Goal: Task Accomplishment & Management: Manage account settings

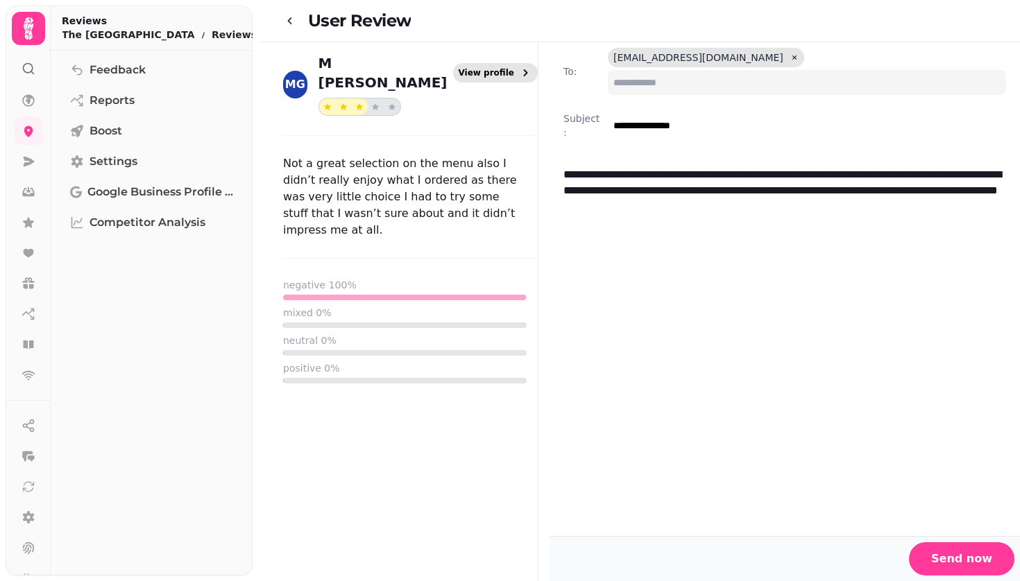
click at [501, 69] on span "View profile" at bounding box center [487, 73] width 56 height 8
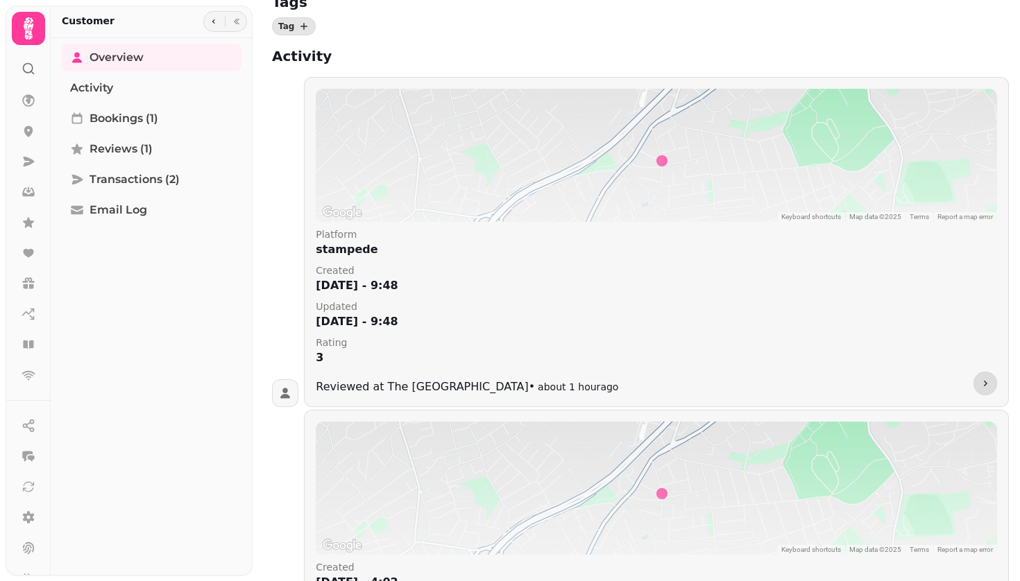
scroll to position [266, 0]
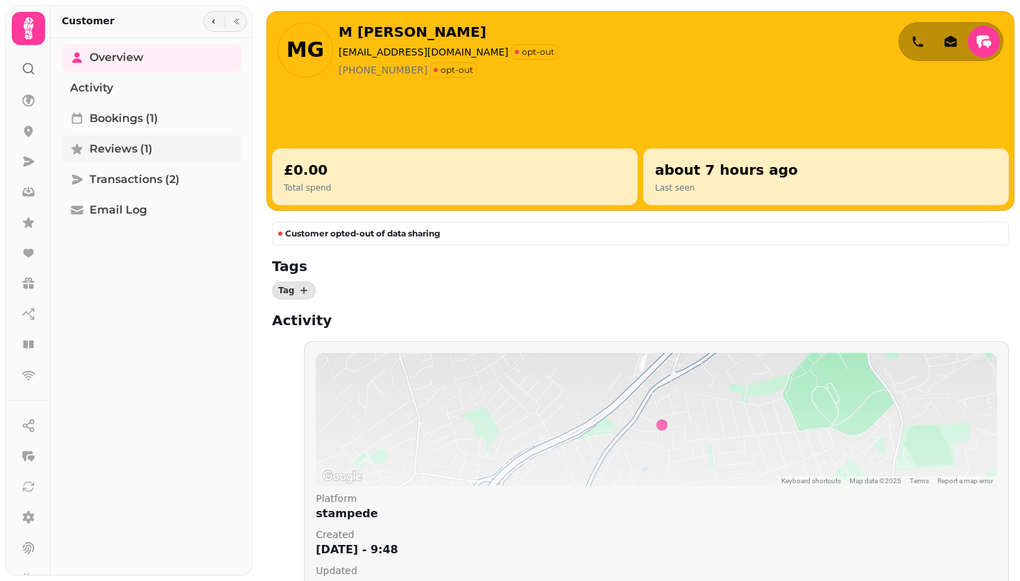
click at [118, 152] on span "Reviews (1)" at bounding box center [120, 149] width 63 height 17
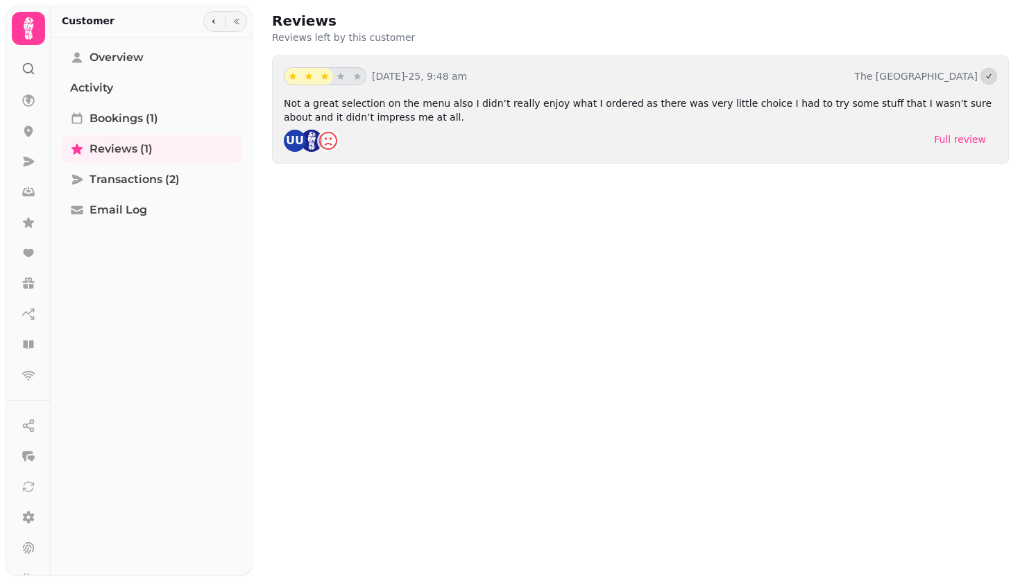
click at [965, 139] on div "Full review" at bounding box center [960, 140] width 52 height 14
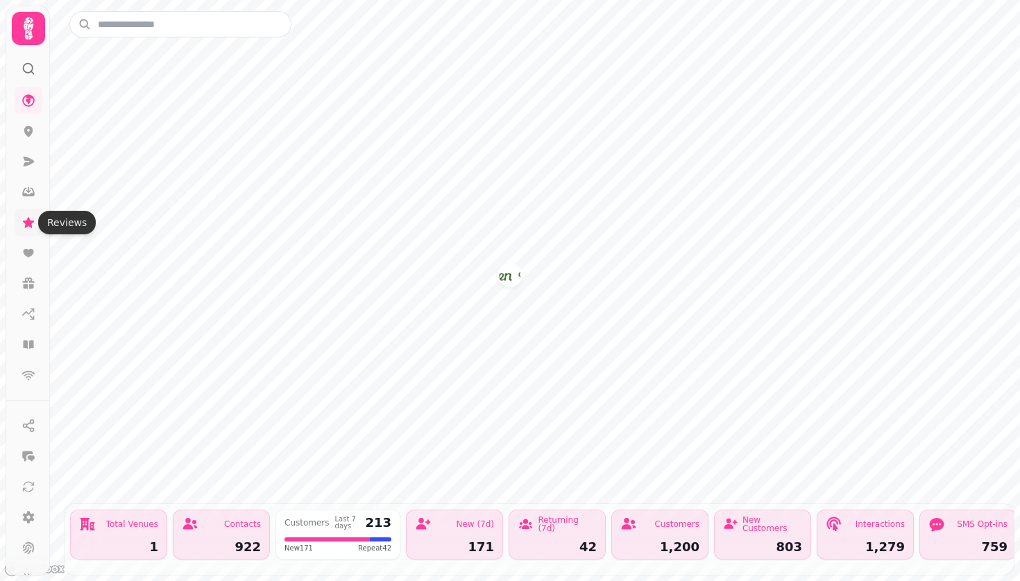
click at [26, 218] on icon at bounding box center [29, 223] width 14 height 14
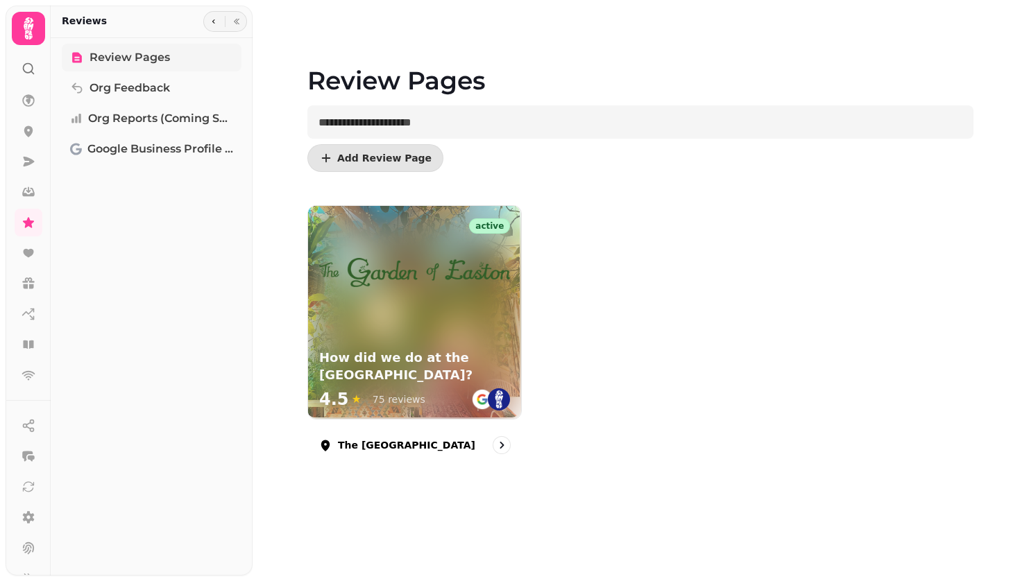
click at [120, 53] on span "Review Pages" at bounding box center [129, 57] width 80 height 17
click at [121, 92] on span "Org Feedback" at bounding box center [129, 88] width 80 height 17
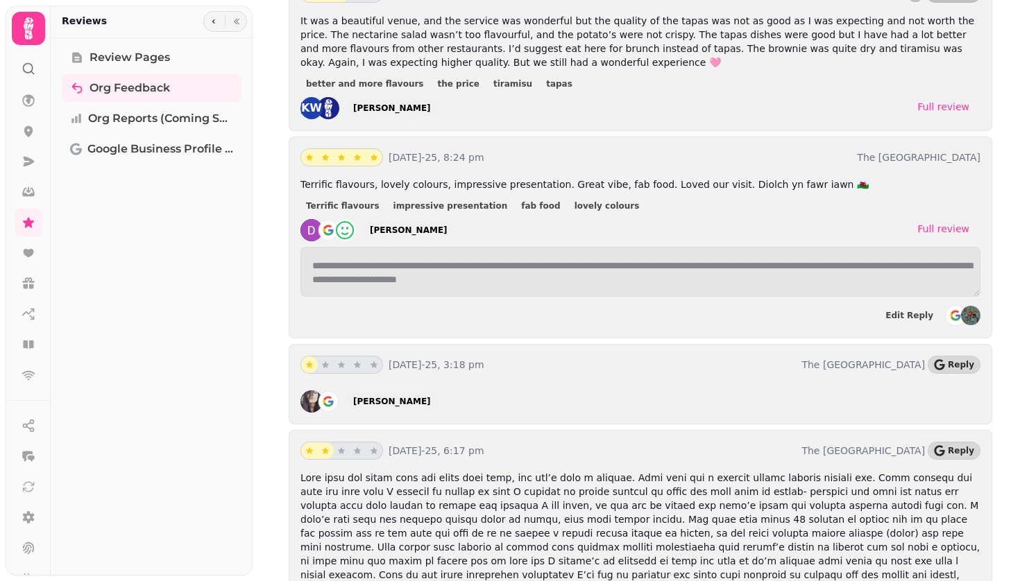
scroll to position [639, 0]
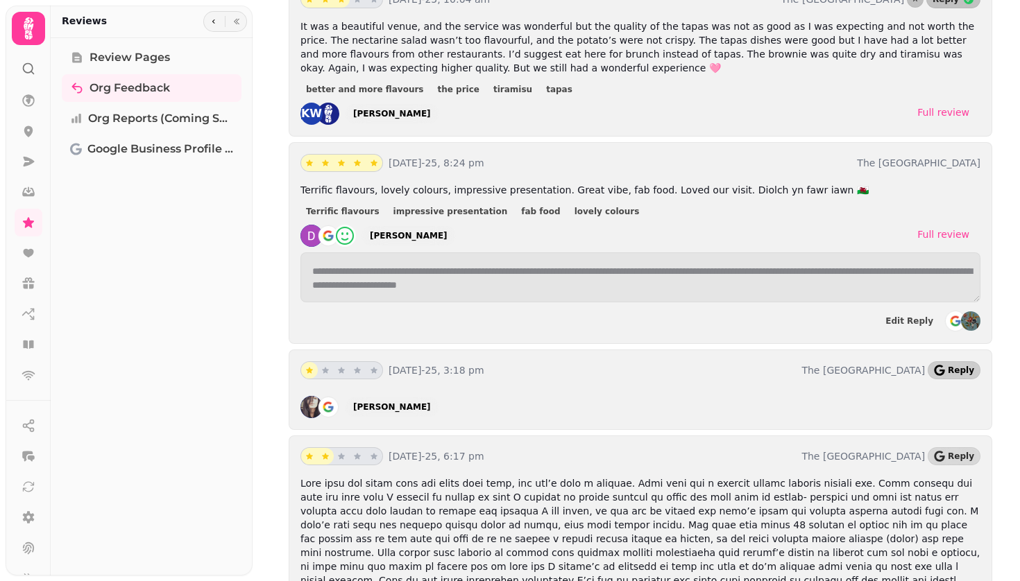
click at [959, 373] on span "Reply" at bounding box center [961, 370] width 26 height 8
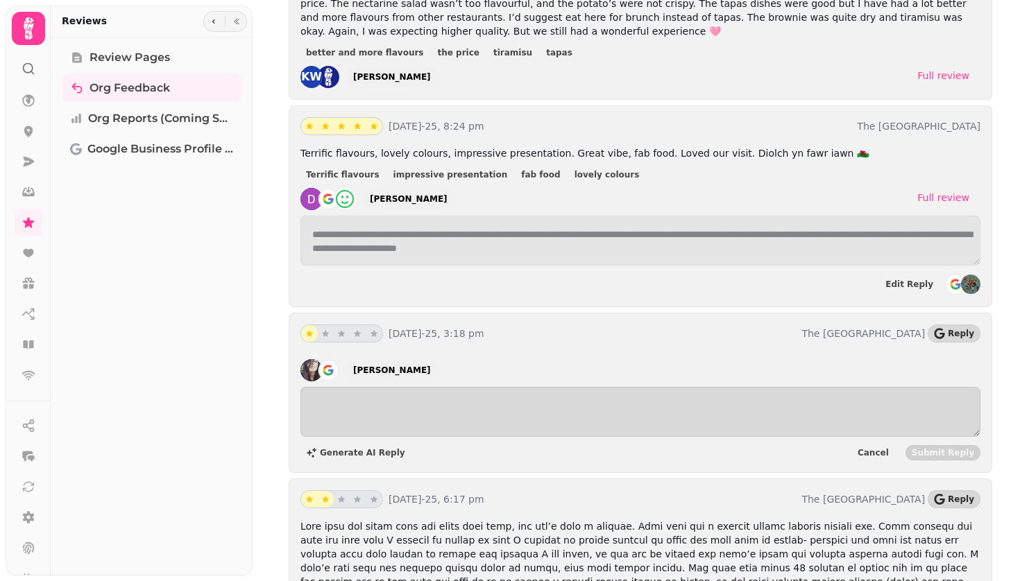
scroll to position [689, 0]
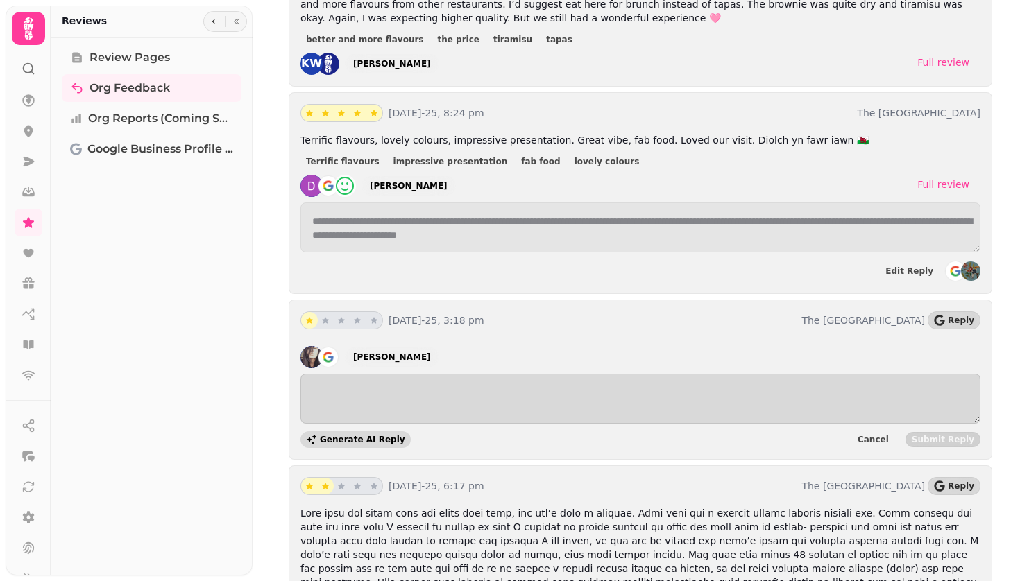
click at [359, 444] on span "Generate AI Reply" at bounding box center [362, 440] width 85 height 8
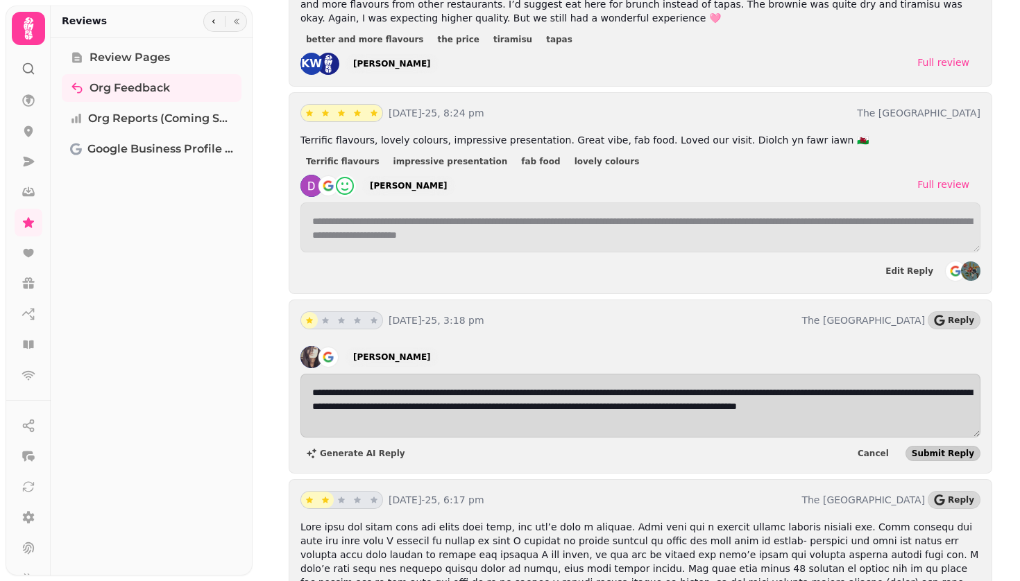
click at [949, 458] on span "Submit Reply" at bounding box center [943, 454] width 62 height 8
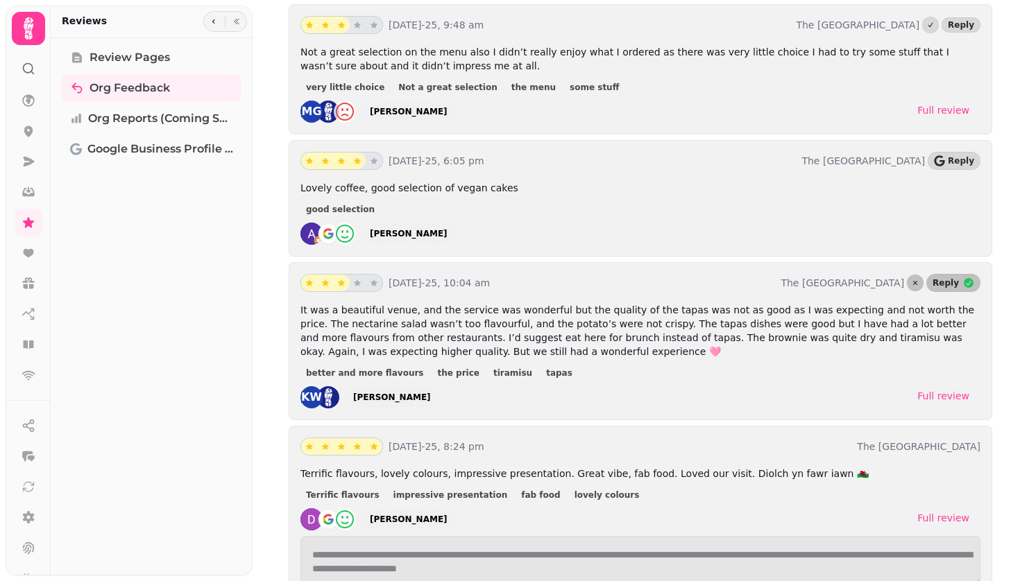
scroll to position [353, 0]
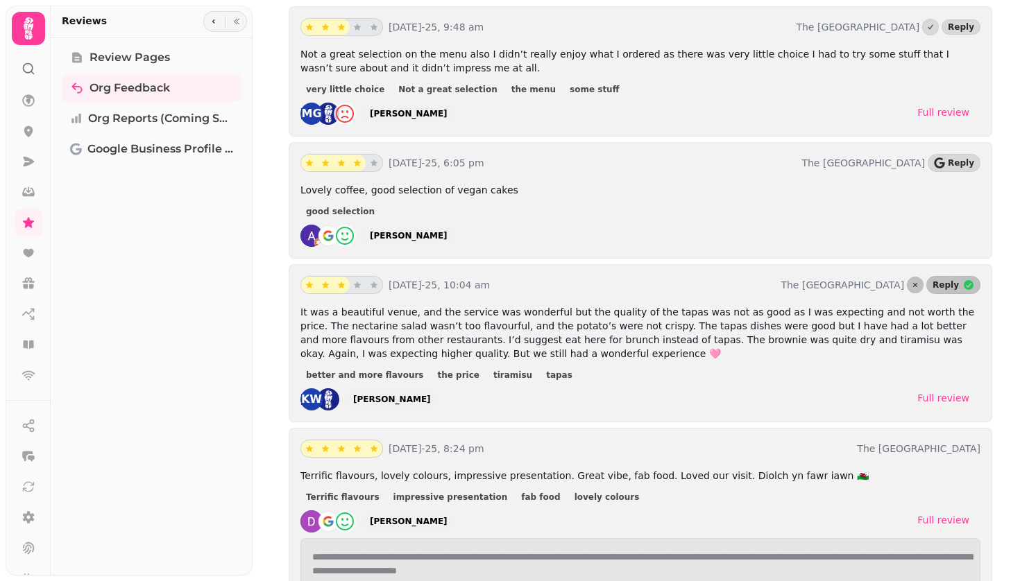
click at [946, 403] on div "Full review" at bounding box center [943, 398] width 52 height 14
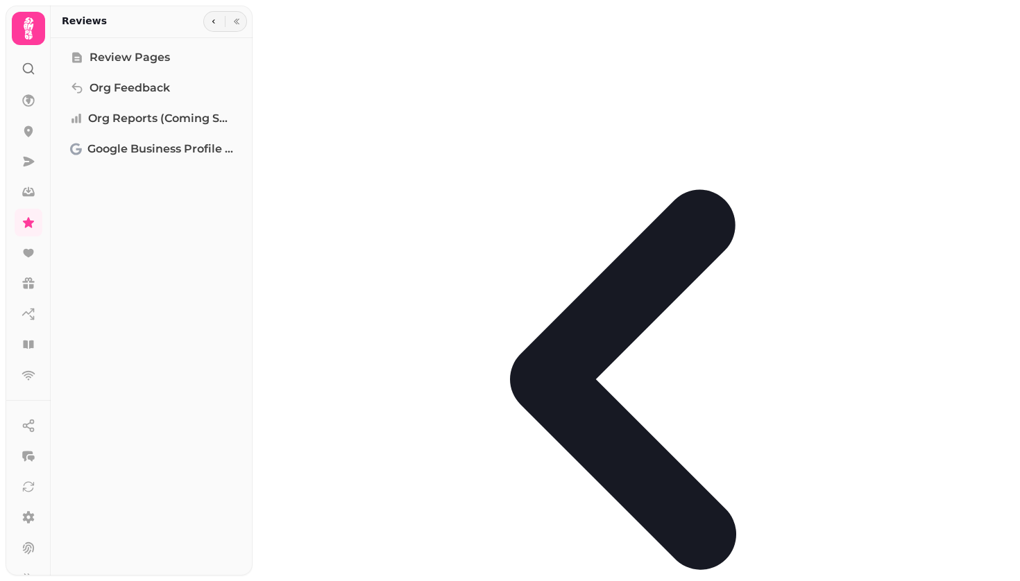
click at [291, 22] on icon "go-back" at bounding box center [640, 379] width 759 height 759
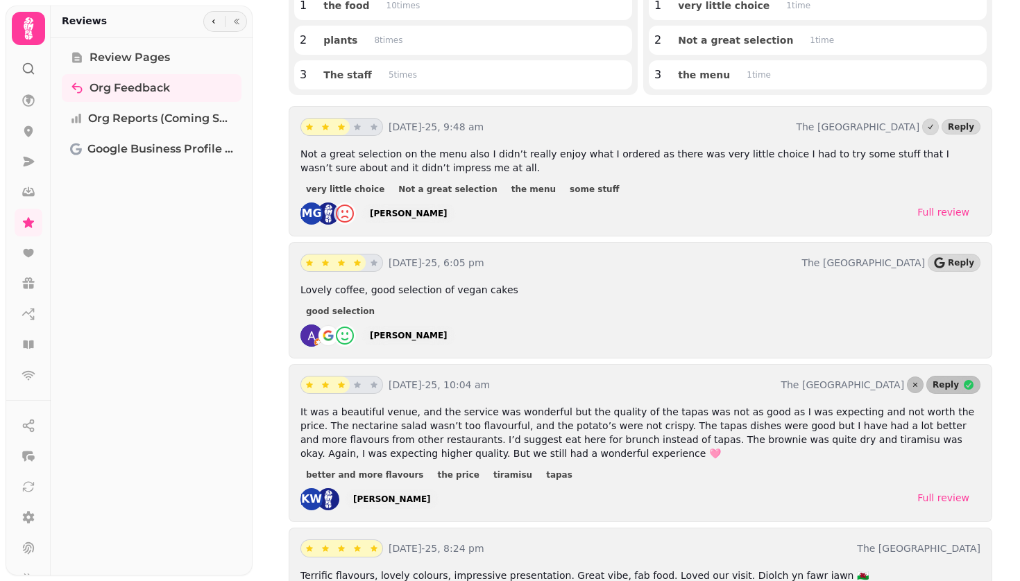
scroll to position [244, 0]
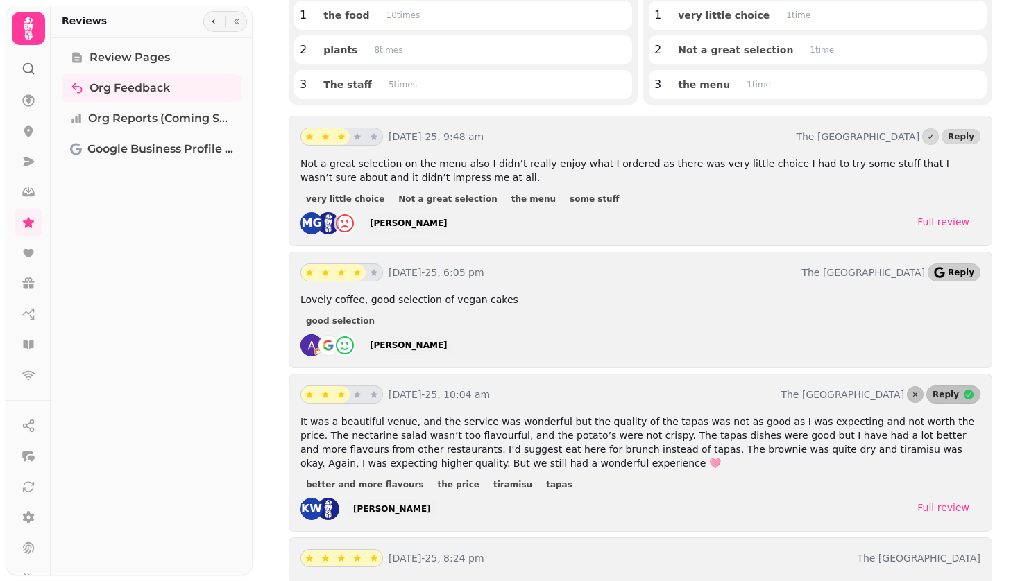
click at [962, 276] on span "Reply" at bounding box center [961, 272] width 26 height 8
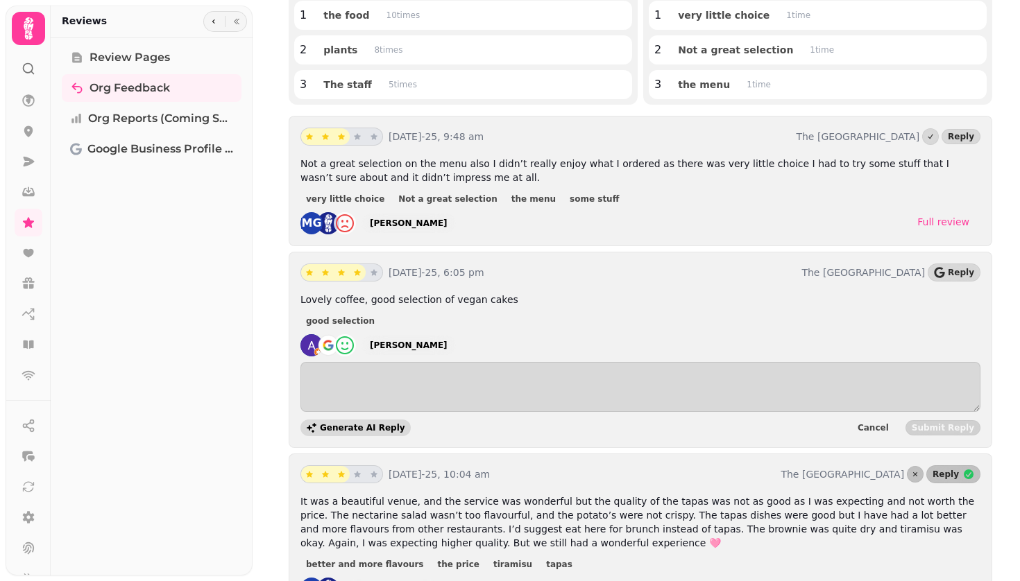
click at [358, 432] on span "Generate AI Reply" at bounding box center [362, 428] width 85 height 8
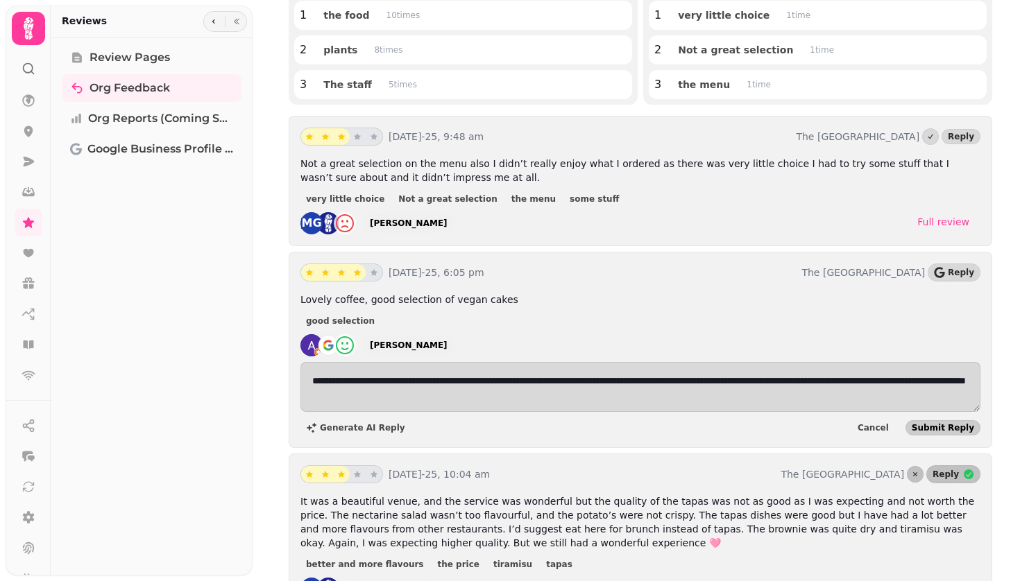
click at [956, 432] on span "Submit Reply" at bounding box center [943, 428] width 62 height 8
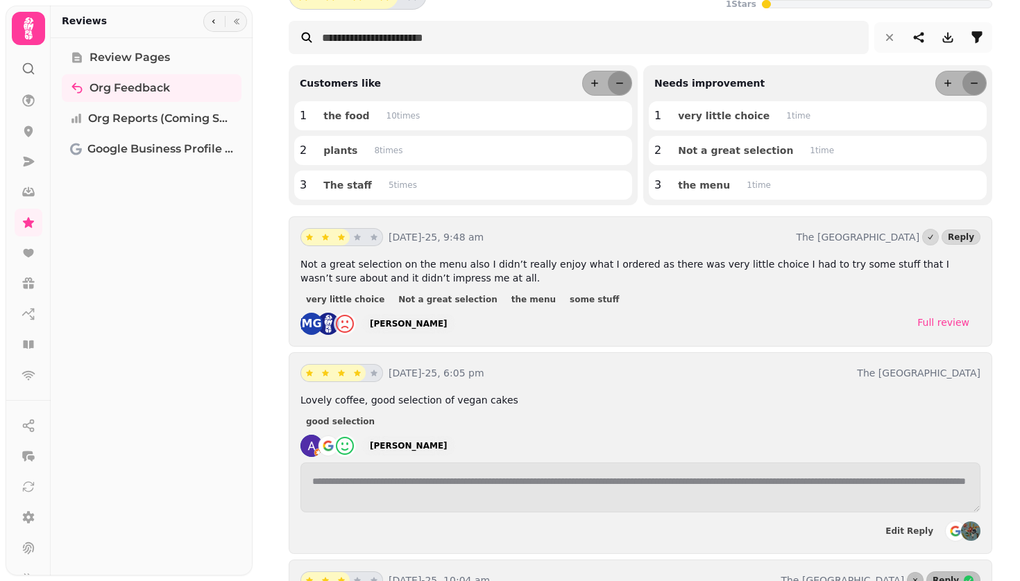
scroll to position [142, 0]
click at [962, 242] on span "Reply" at bounding box center [961, 238] width 26 height 8
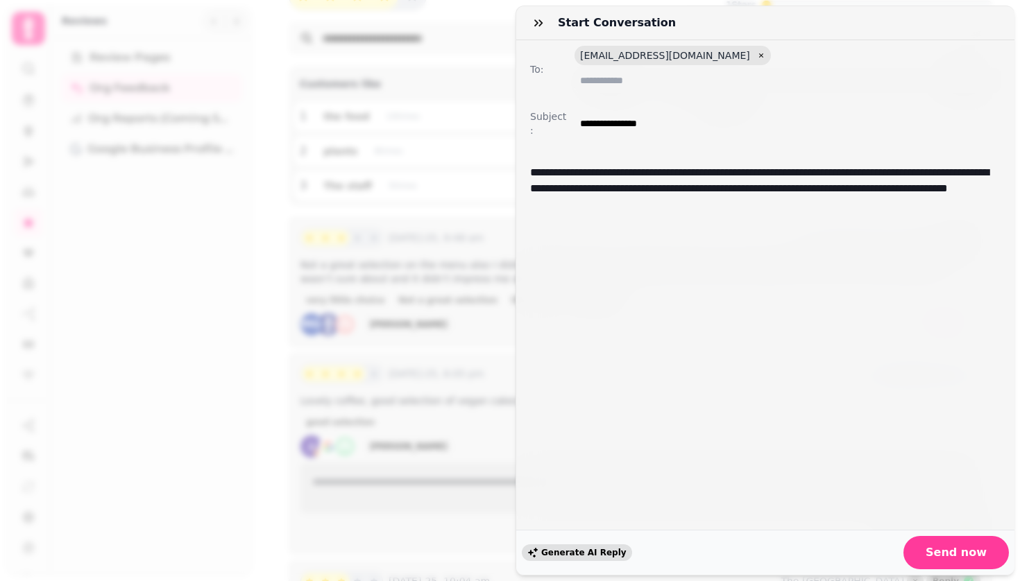
click at [570, 556] on span "Generate AI Reply" at bounding box center [583, 553] width 85 height 8
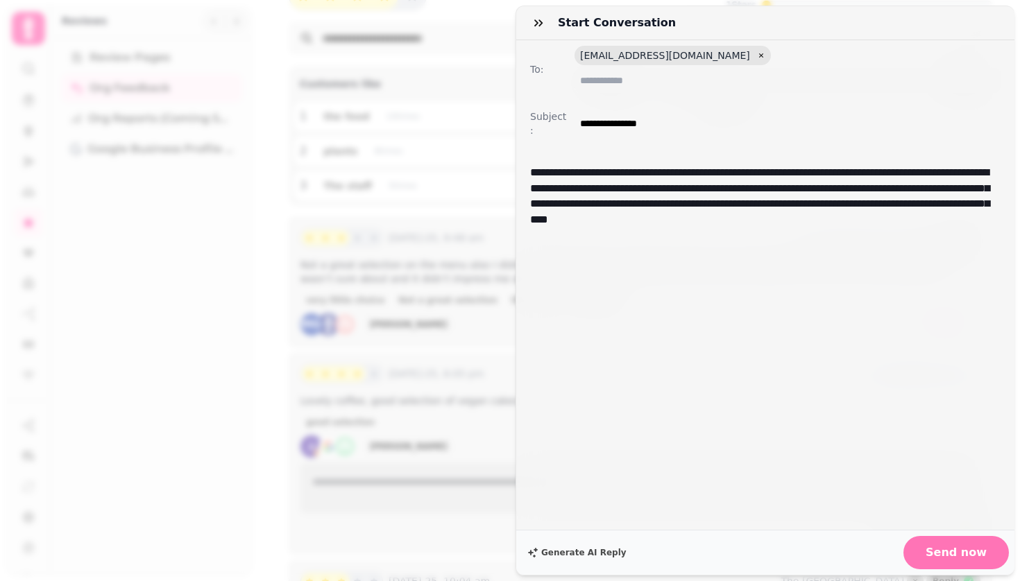
click at [969, 557] on span "Send now" at bounding box center [955, 552] width 61 height 11
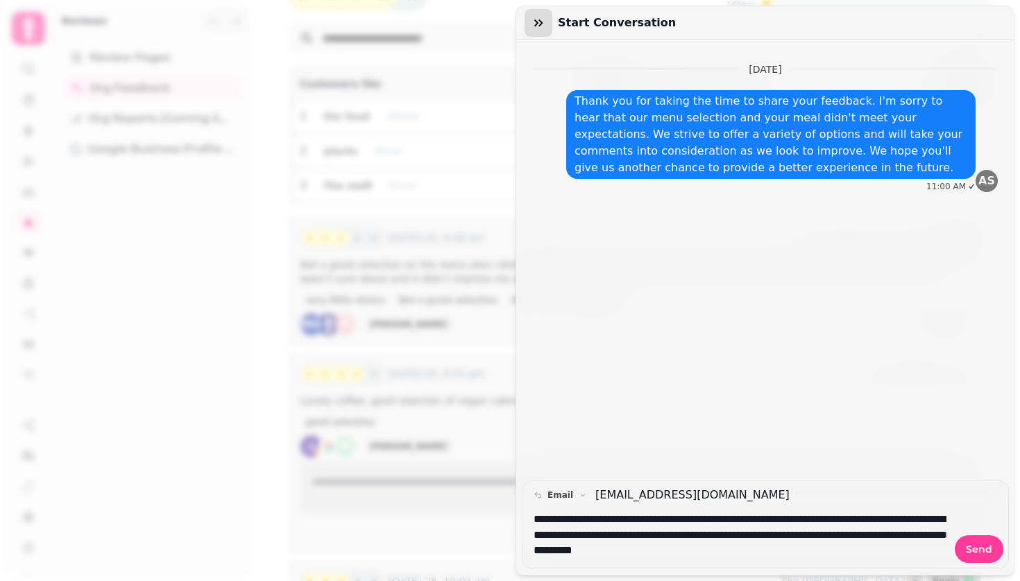
click at [536, 25] on icon "button" at bounding box center [538, 22] width 8 height 7
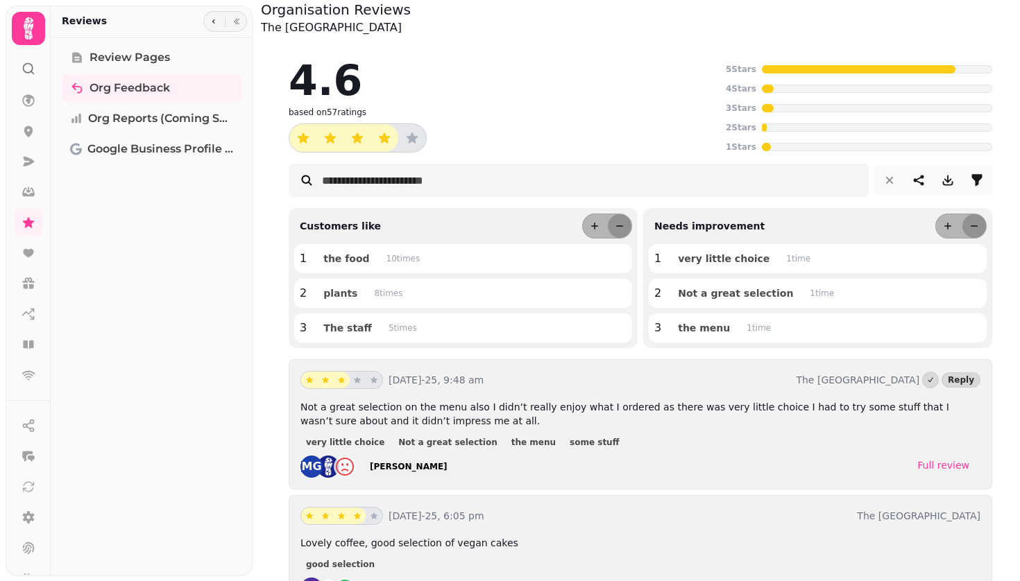
scroll to position [0, 0]
click at [30, 343] on icon at bounding box center [28, 345] width 10 height 8
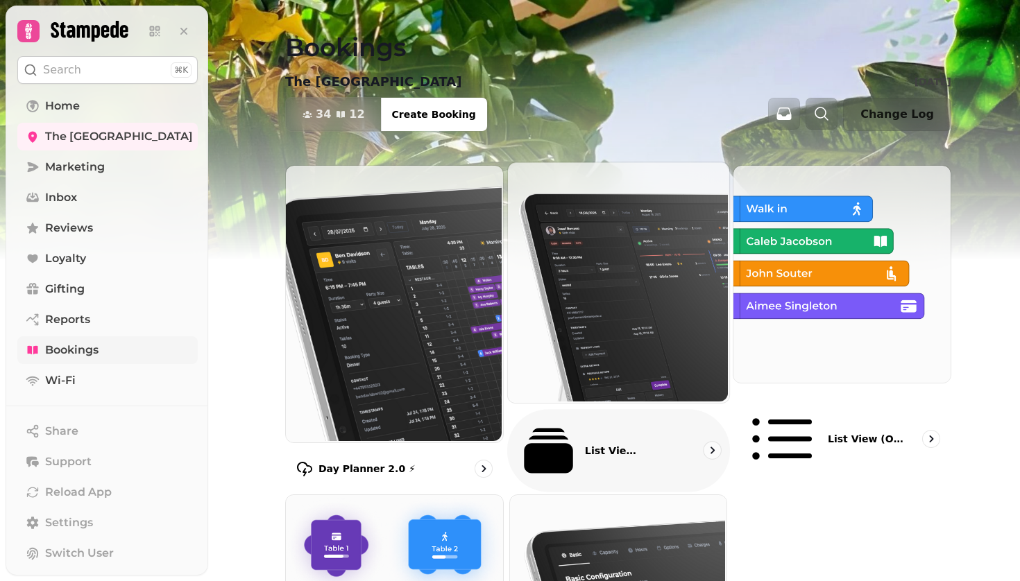
click at [625, 334] on img at bounding box center [616, 281] width 221 height 240
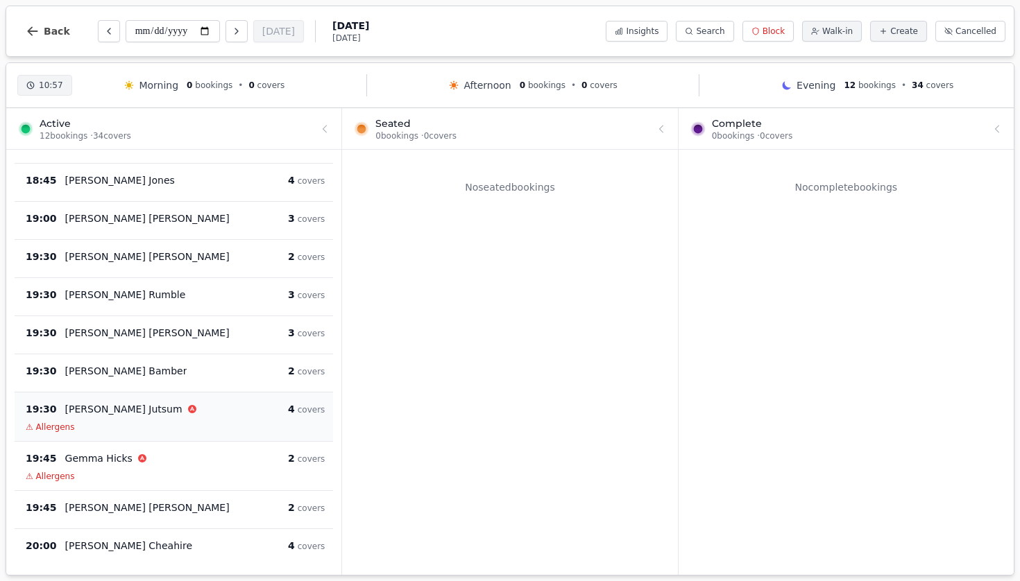
scroll to position [94, 0]
click at [208, 469] on div "19:45 Gemma Hicks 2 covers ⚠ Allergens" at bounding box center [175, 466] width 316 height 32
select select "****"
select select "*"
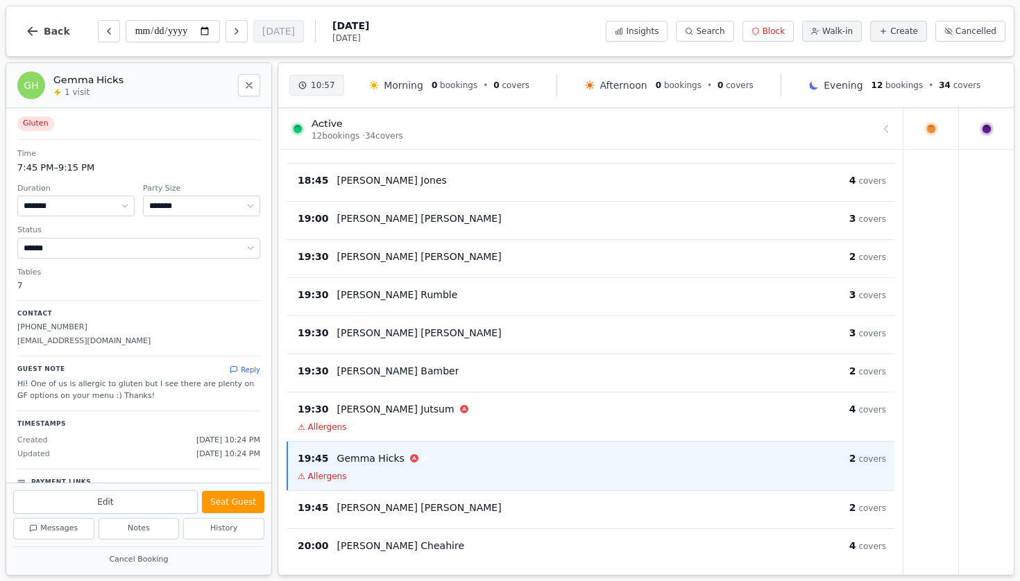
scroll to position [0, 0]
click at [246, 84] on icon "Close" at bounding box center [249, 85] width 11 height 11
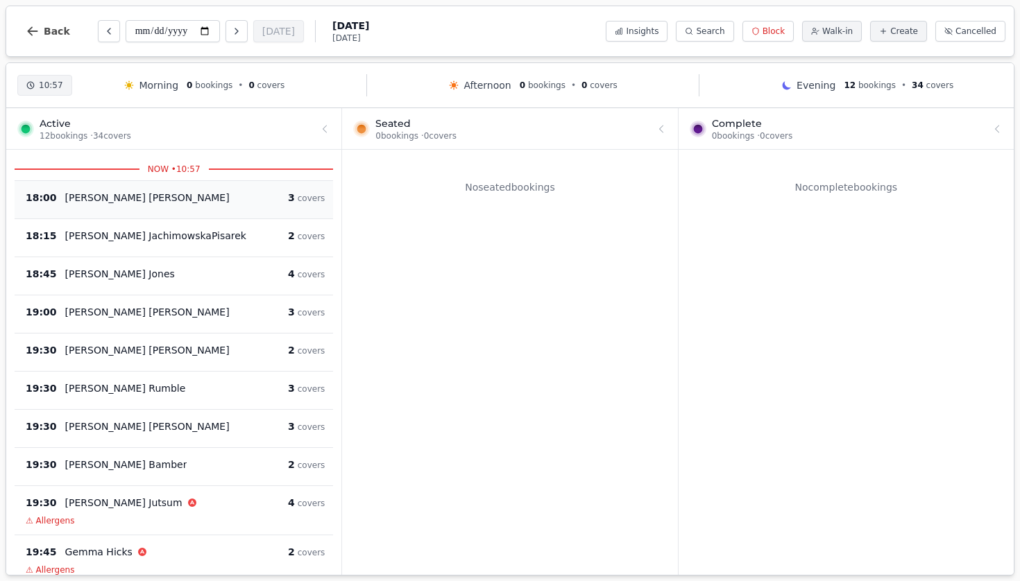
click at [148, 211] on div "18:00 Sue Cunningham 3 covers" at bounding box center [174, 199] width 318 height 38
select select "****"
select select "*"
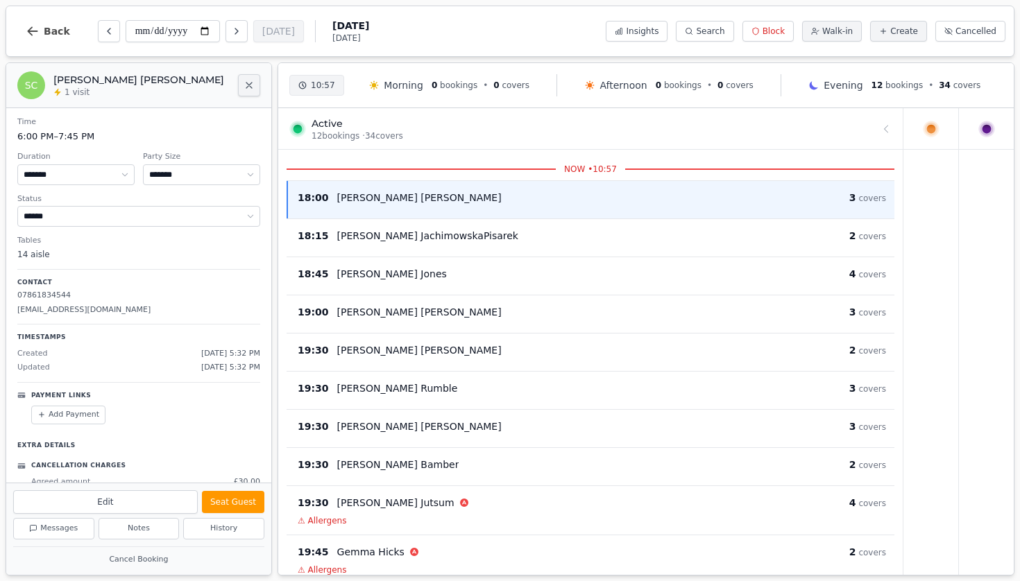
click at [248, 84] on icon "Close" at bounding box center [249, 86] width 6 height 6
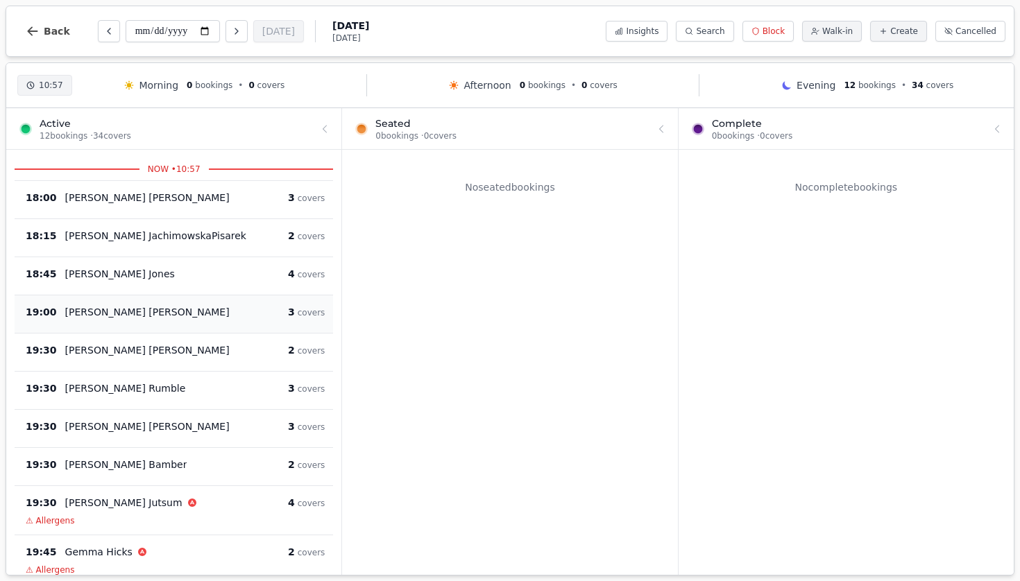
click at [191, 315] on div "Helen Vaughn" at bounding box center [176, 312] width 223 height 14
select select "****"
select select "*"
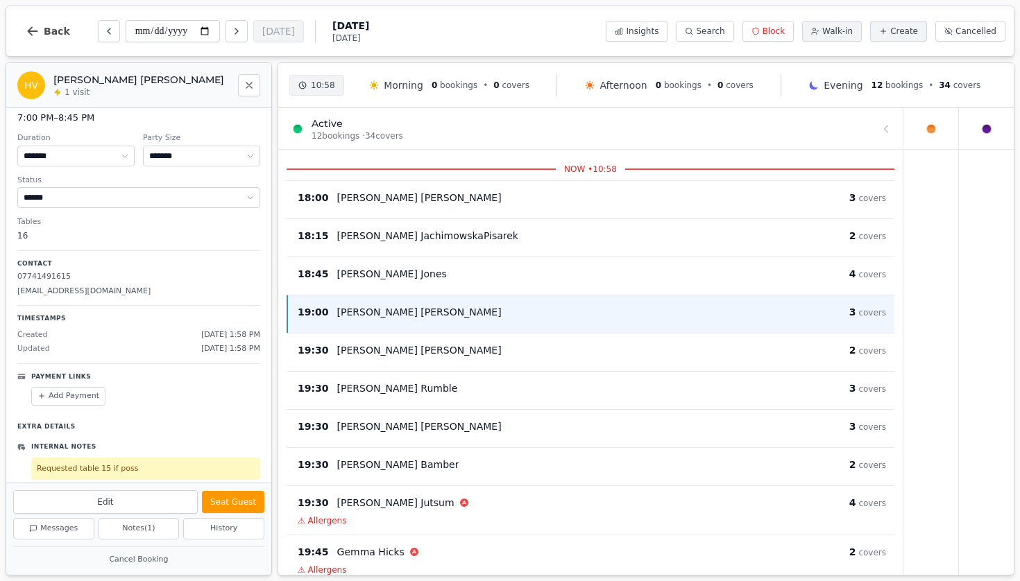
scroll to position [18, 0]
click at [122, 243] on div "Time 7:00 PM – 8:45 PM Duration ******* ******* ******* ****** ****** ****** **…" at bounding box center [138, 289] width 265 height 399
click at [19, 232] on dd "16" at bounding box center [138, 236] width 243 height 12
click at [117, 508] on button "Edit" at bounding box center [105, 502] width 185 height 24
select select "*"
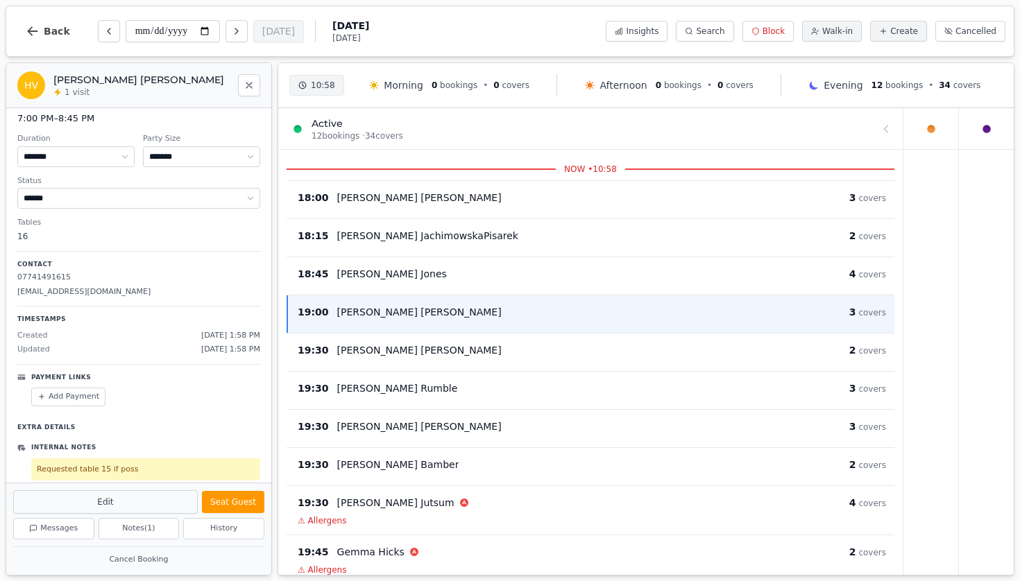
select select "****"
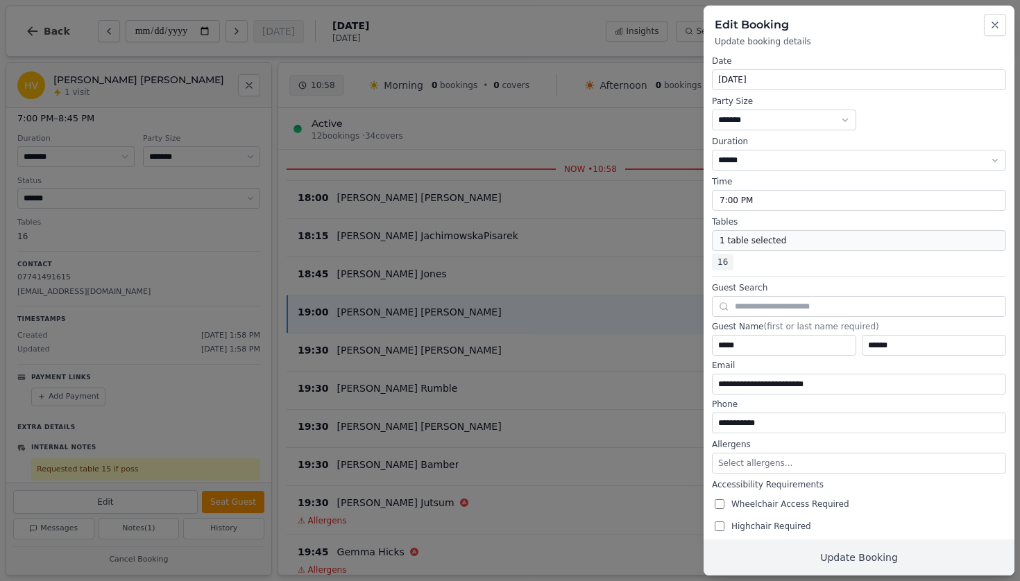
click at [748, 243] on button "1 table selected" at bounding box center [859, 240] width 294 height 21
select select "**********"
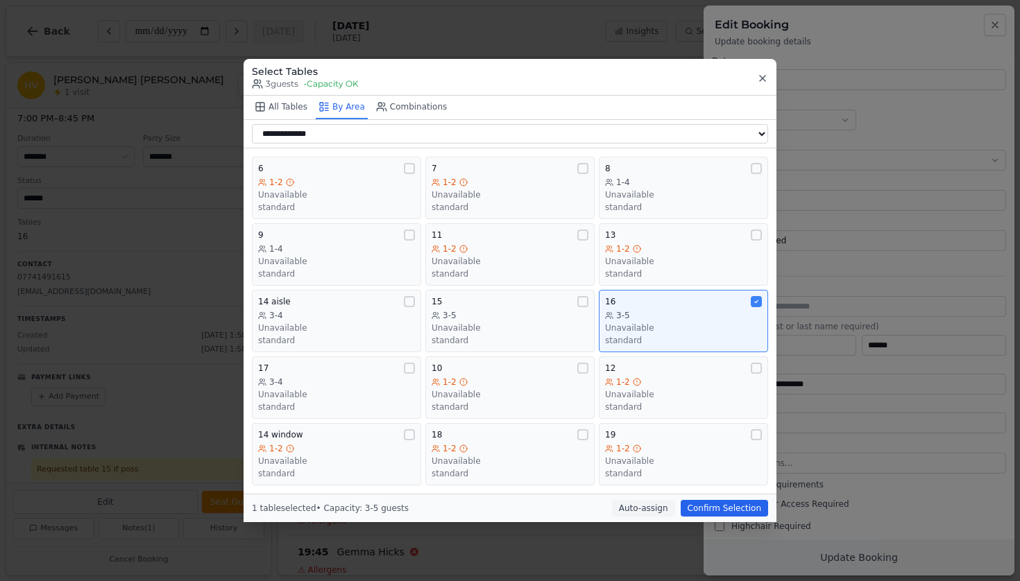
click at [762, 79] on icon "button" at bounding box center [762, 78] width 11 height 11
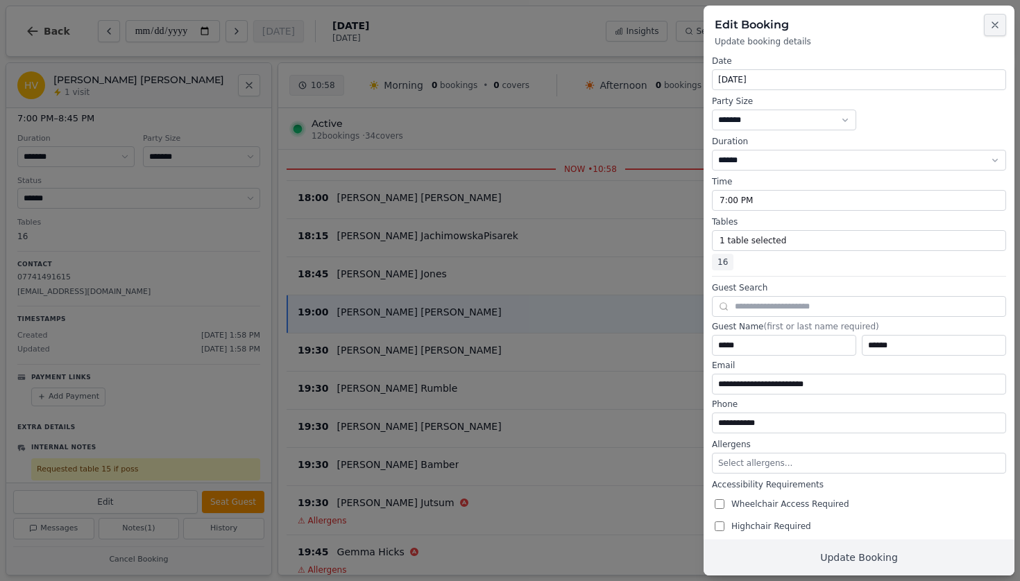
click at [1000, 25] on button "Close" at bounding box center [995, 25] width 22 height 22
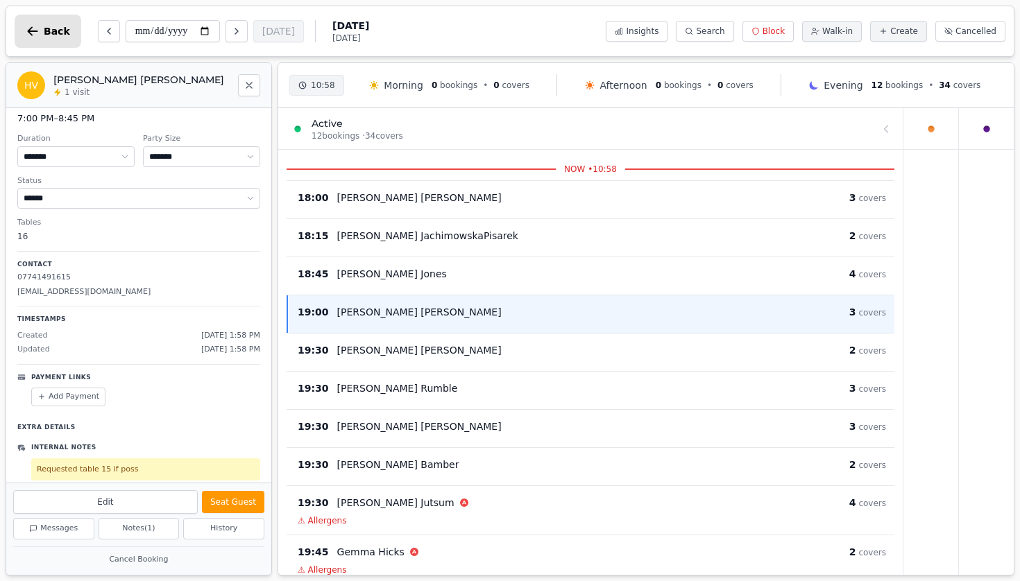
click at [51, 30] on span "Back" at bounding box center [57, 31] width 26 height 10
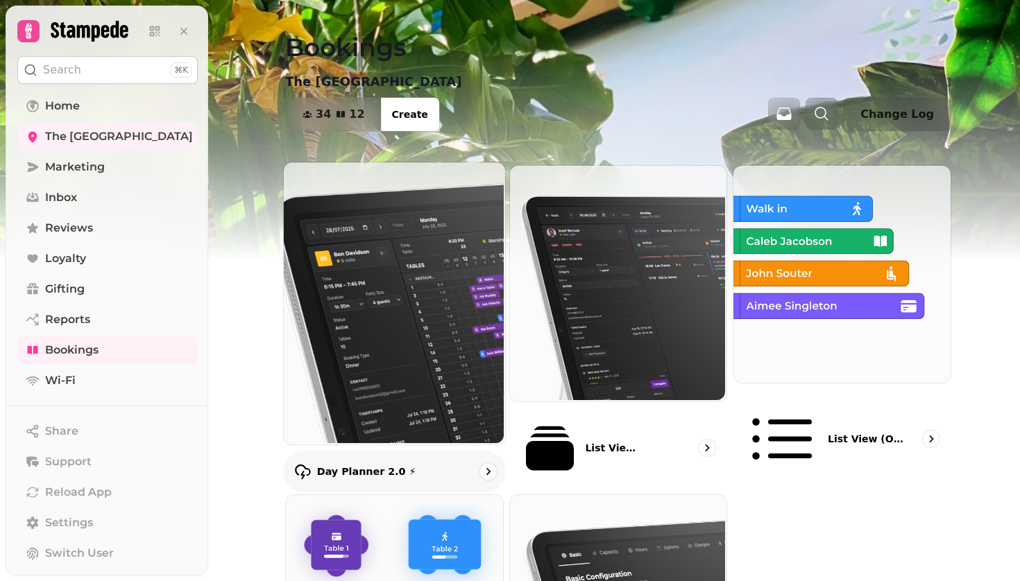
click at [386, 298] on img at bounding box center [392, 302] width 221 height 282
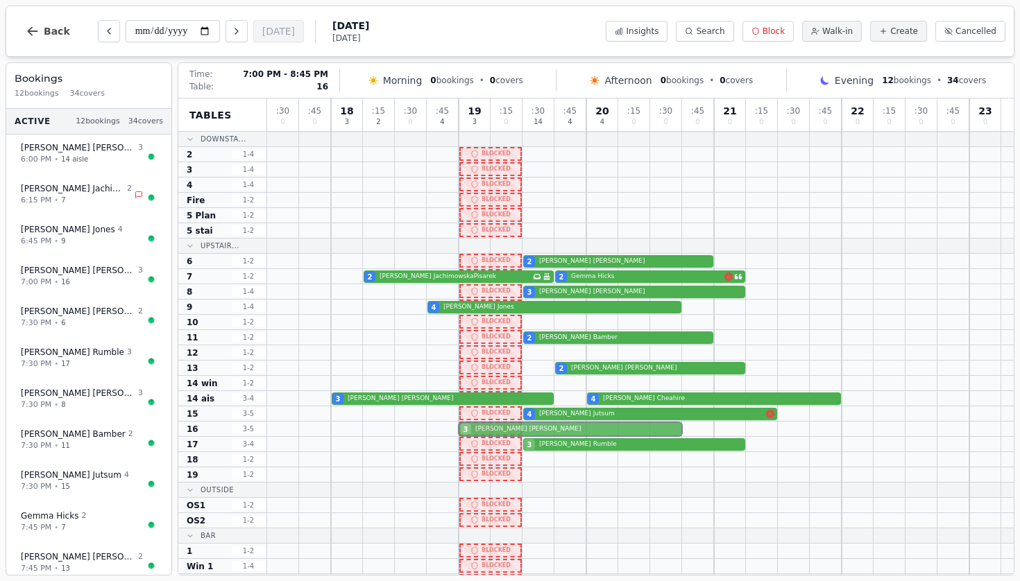
click at [492, 431] on div "3 Helen Vaughn" at bounding box center [640, 429] width 746 height 15
select select "****"
select select "*"
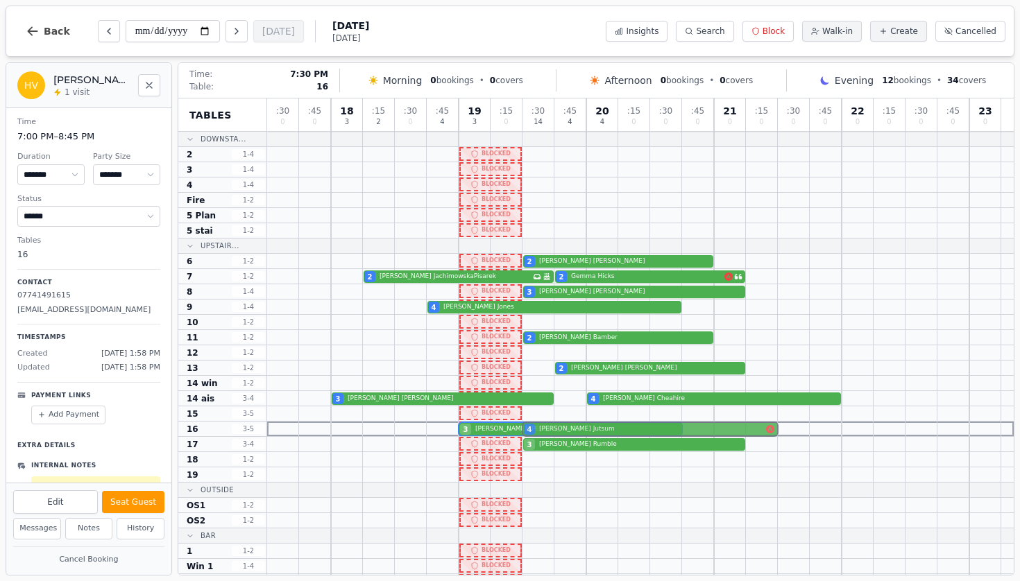
drag, startPoint x: 547, startPoint y: 414, endPoint x: 548, endPoint y: 423, distance: 8.4
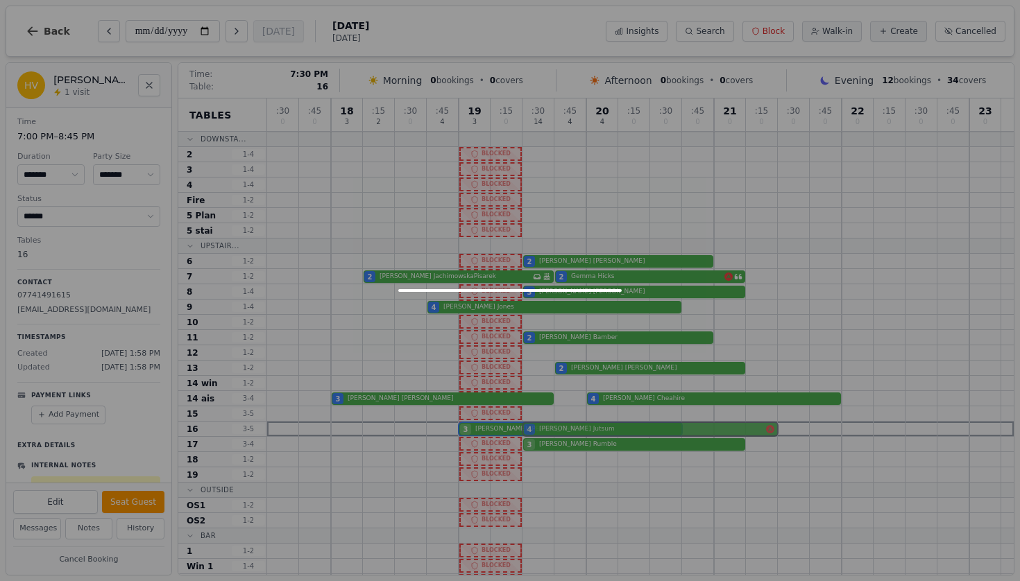
click at [548, 423] on div ": 30 0 : 45 0 18 3 : 15 2 : 30 0 : 45 4 19 3 : 15 0 : 30 14 : 45 4 20 4 : 15 0 …" at bounding box center [640, 352] width 746 height 506
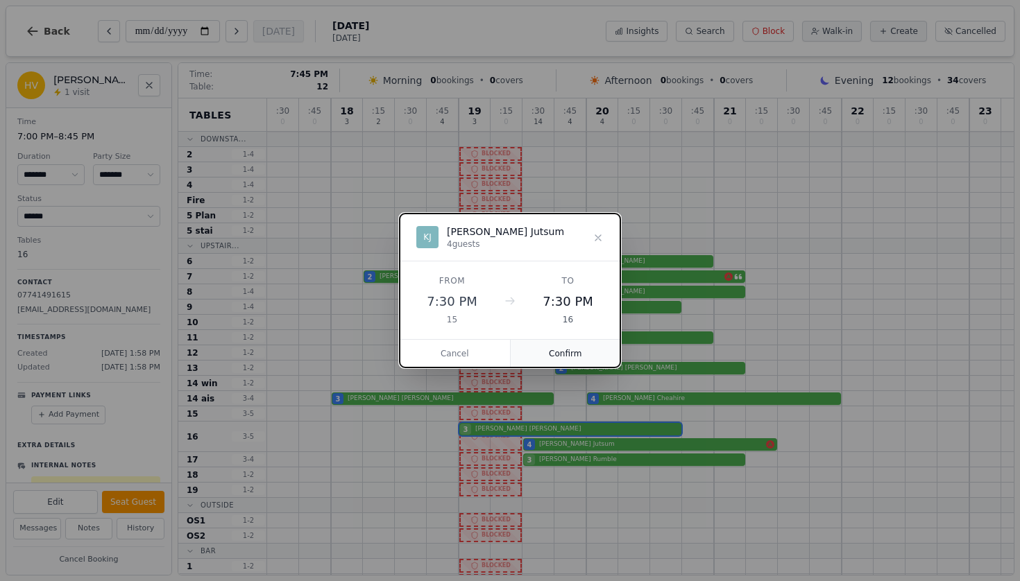
click at [565, 352] on button "Confirm" at bounding box center [566, 354] width 110 height 28
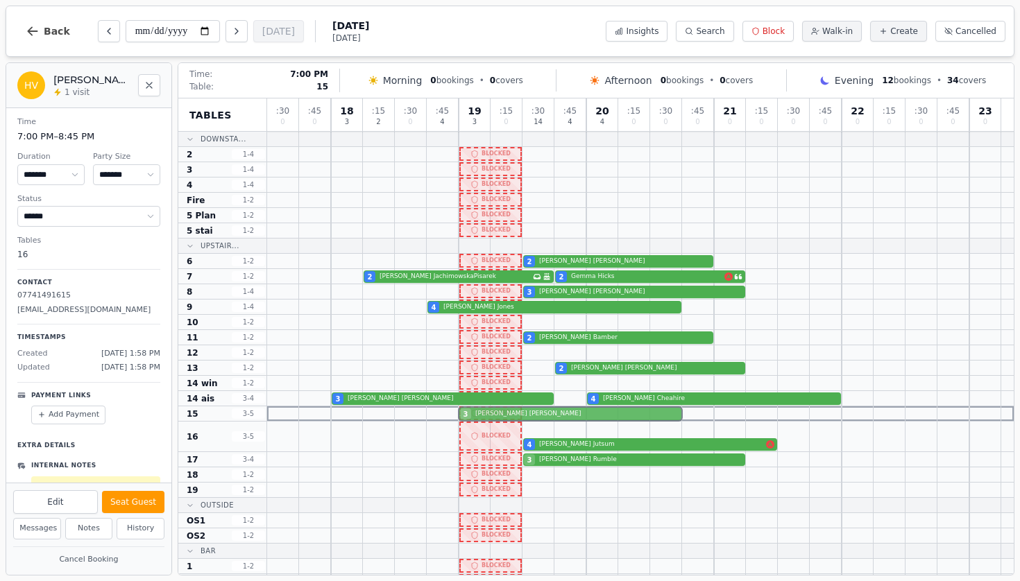
drag, startPoint x: 477, startPoint y: 432, endPoint x: 478, endPoint y: 416, distance: 15.3
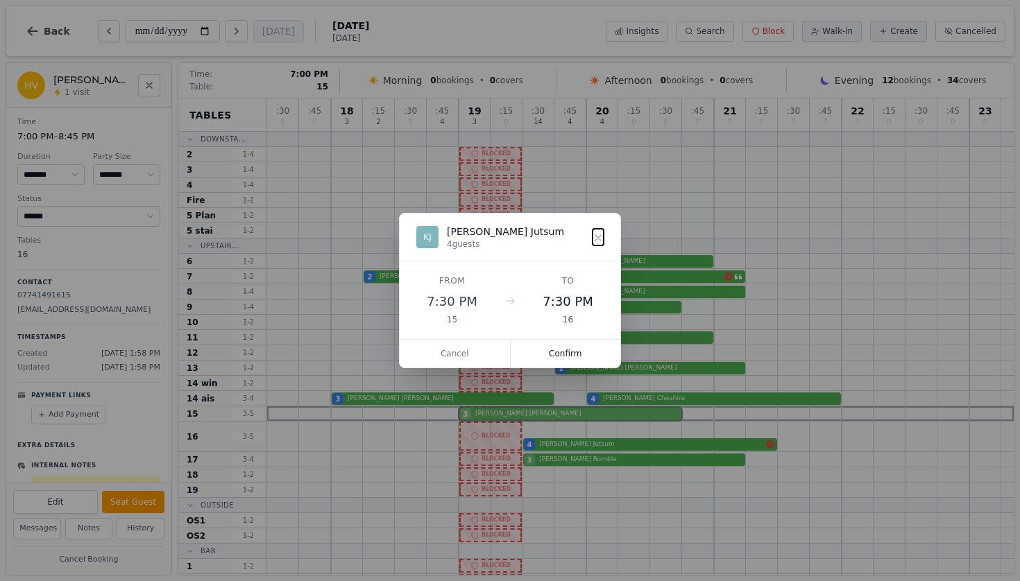
click at [478, 416] on div ": 30 0 : 45 0 18 3 : 15 2 : 30 0 : 45 4 19 3 : 15 0 : 30 14 : 45 4 20 4 : 15 0 …" at bounding box center [640, 360] width 746 height 522
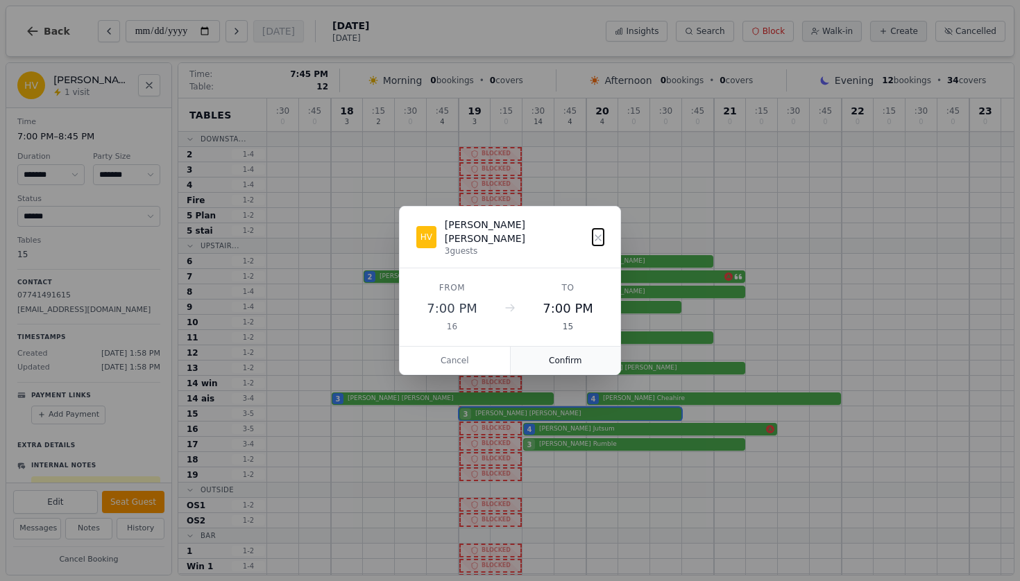
click at [560, 352] on button "Confirm" at bounding box center [566, 361] width 110 height 28
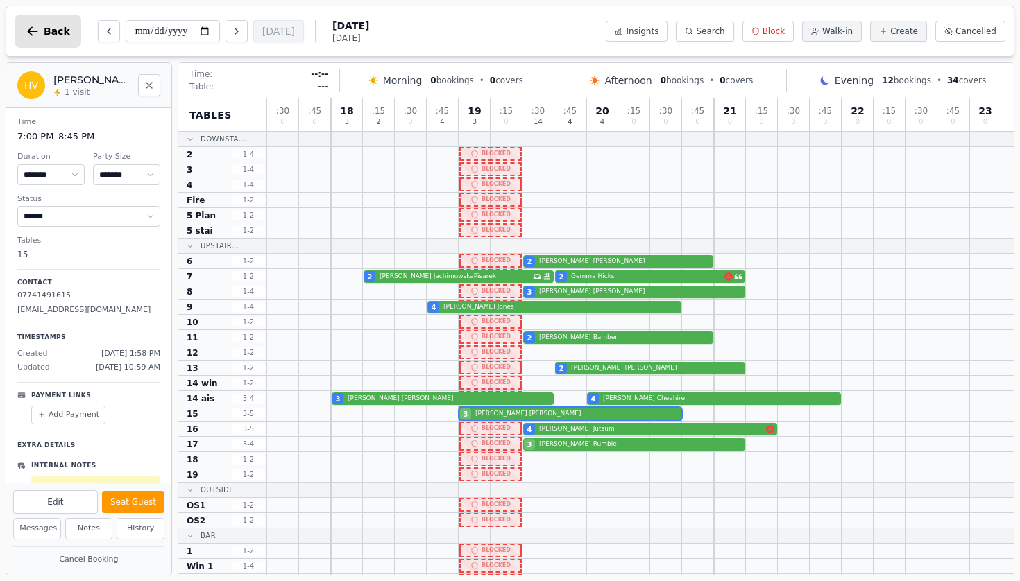
click at [42, 31] on button "Back" at bounding box center [48, 31] width 67 height 33
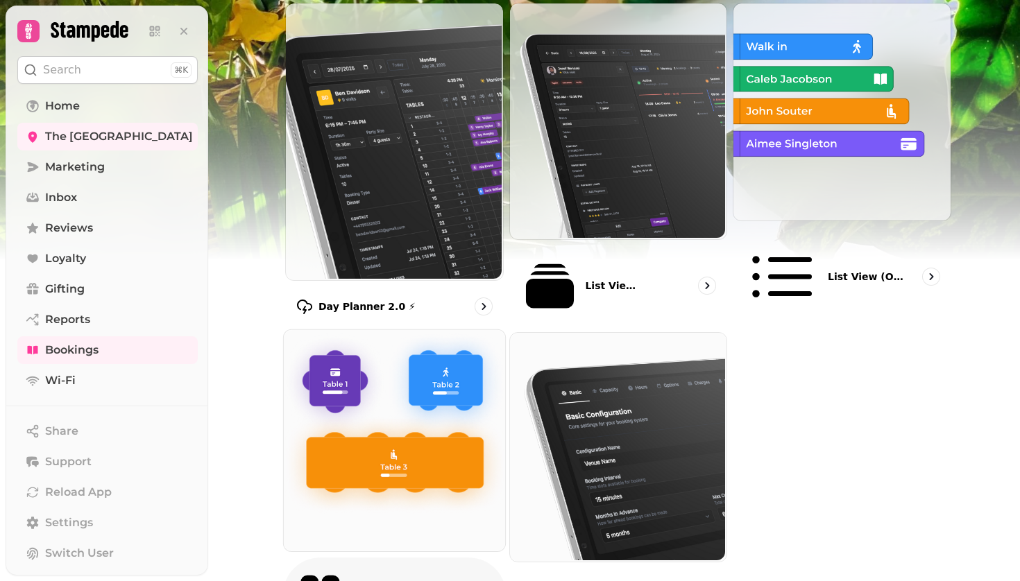
scroll to position [162, 0]
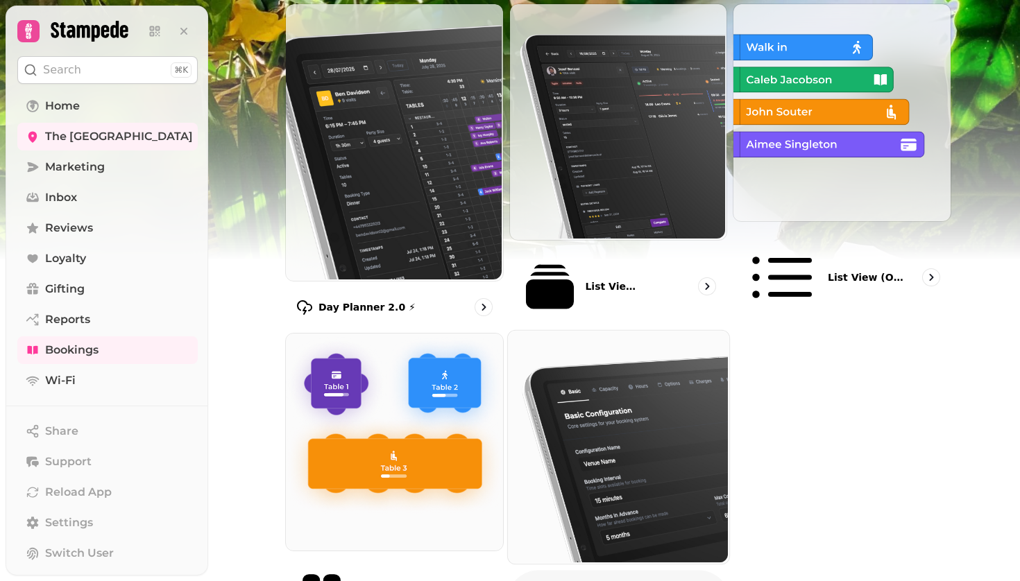
click at [611, 446] on img at bounding box center [616, 447] width 221 height 234
select select "**********"
select select "****"
select select "*"
select select "**"
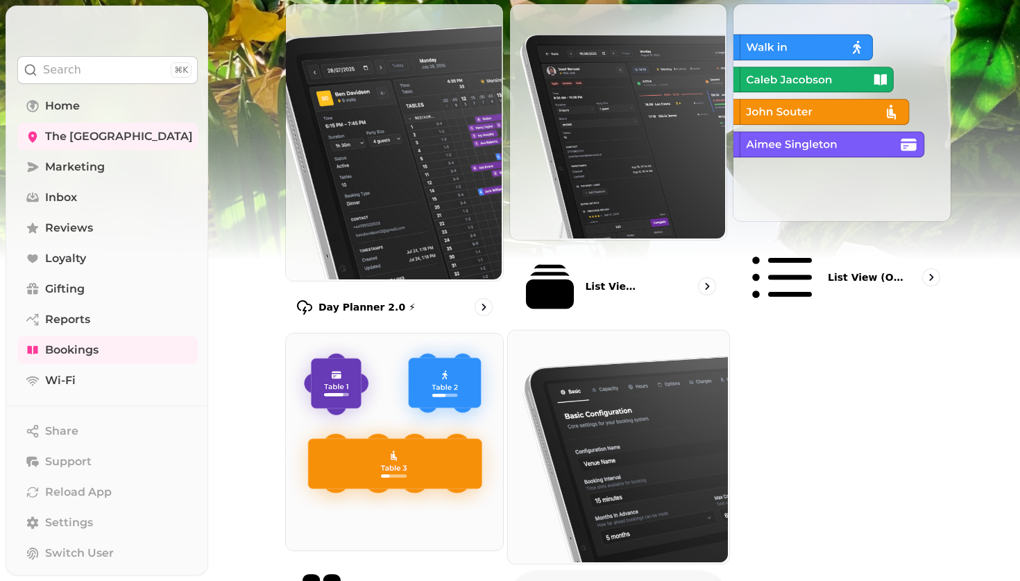
select select "*"
select select "**"
select select "*"
select select "****"
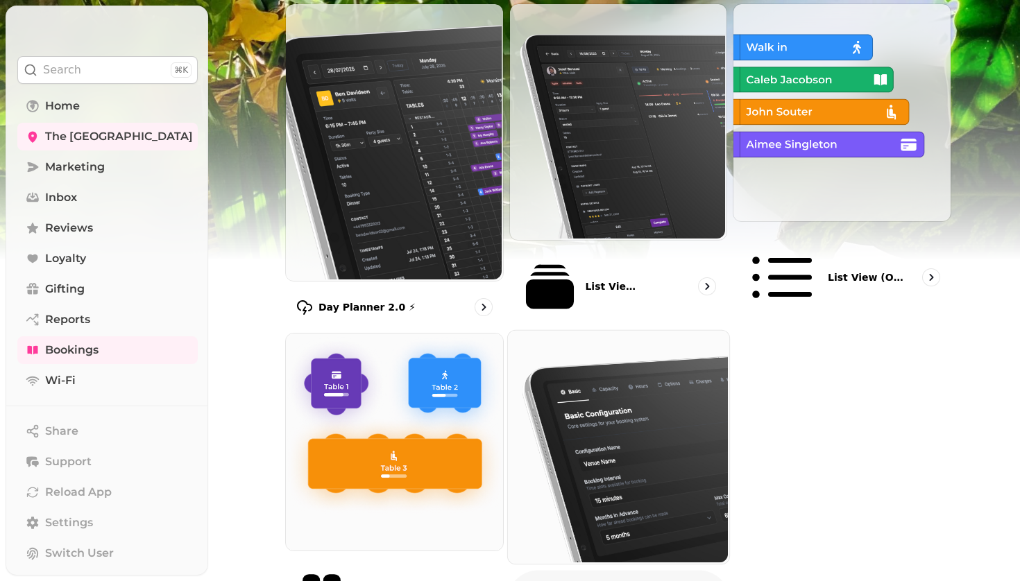
select select "*"
select select "****"
select select "*"
select select "****"
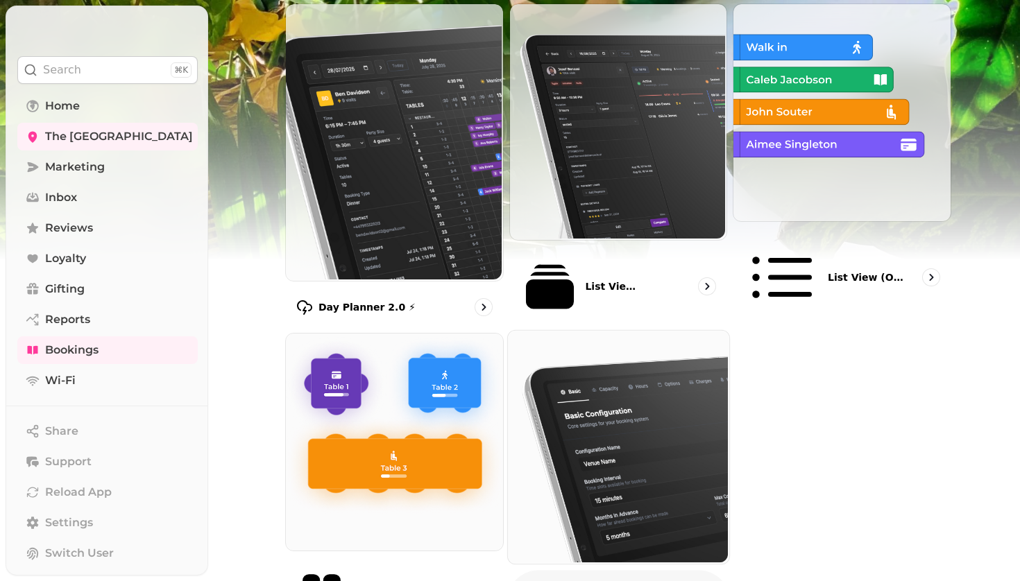
select select "****"
select select "*****"
select select "*"
select select "****"
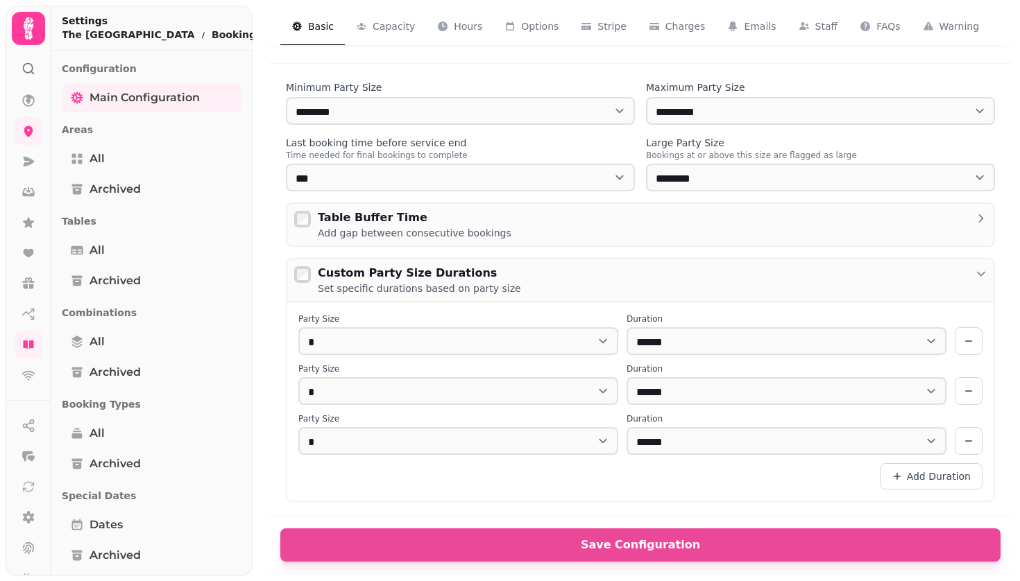
scroll to position [390, 0]
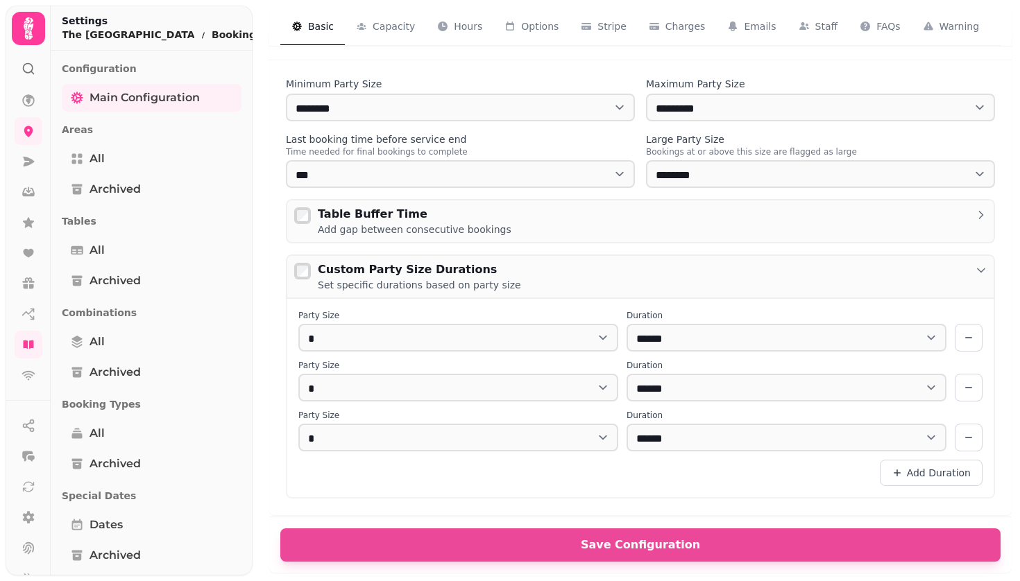
click at [511, 225] on div "Table Buffer Time Add gap between consecutive bookings" at bounding box center [653, 221] width 670 height 31
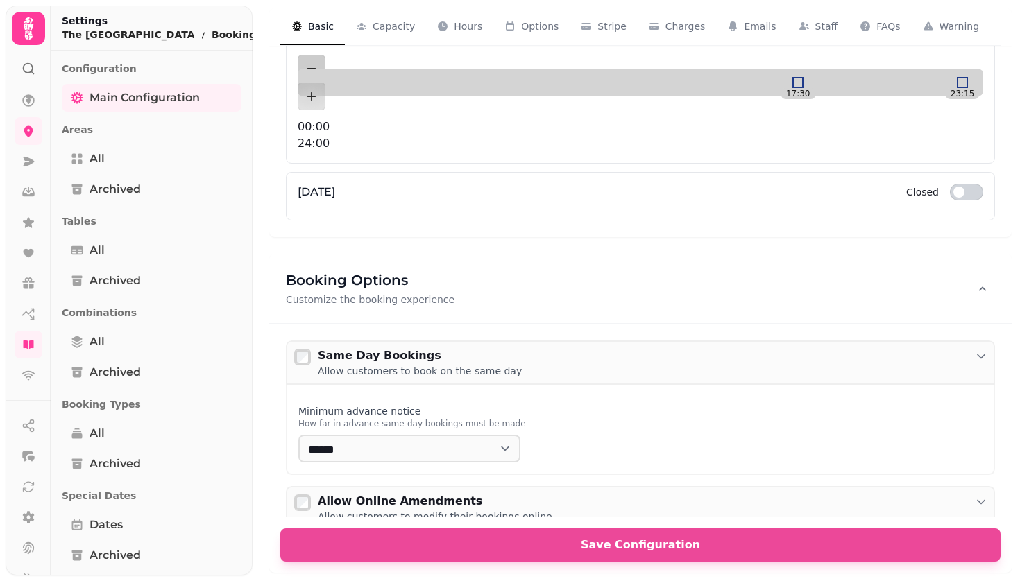
scroll to position [1779, 0]
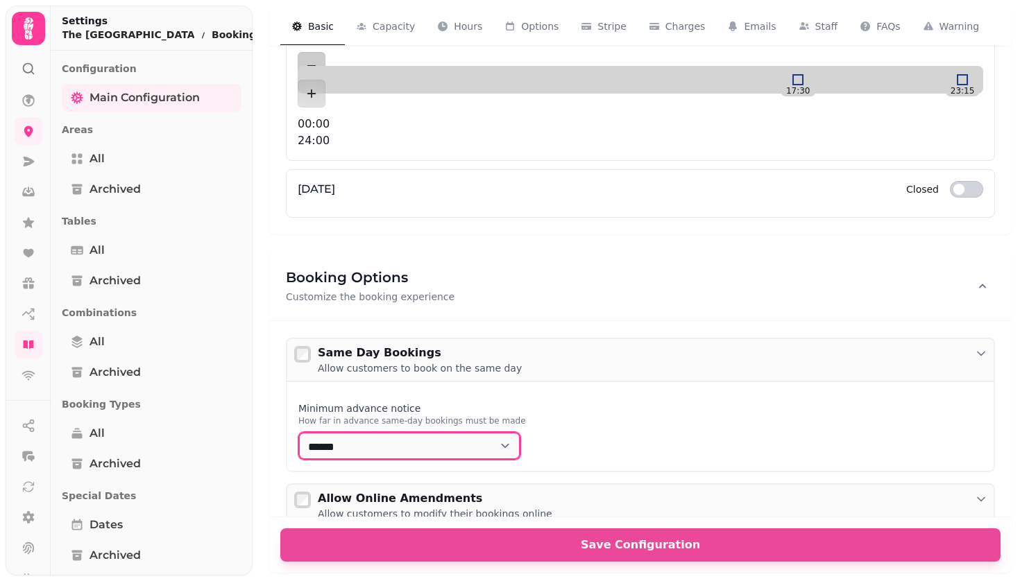
select select "****"
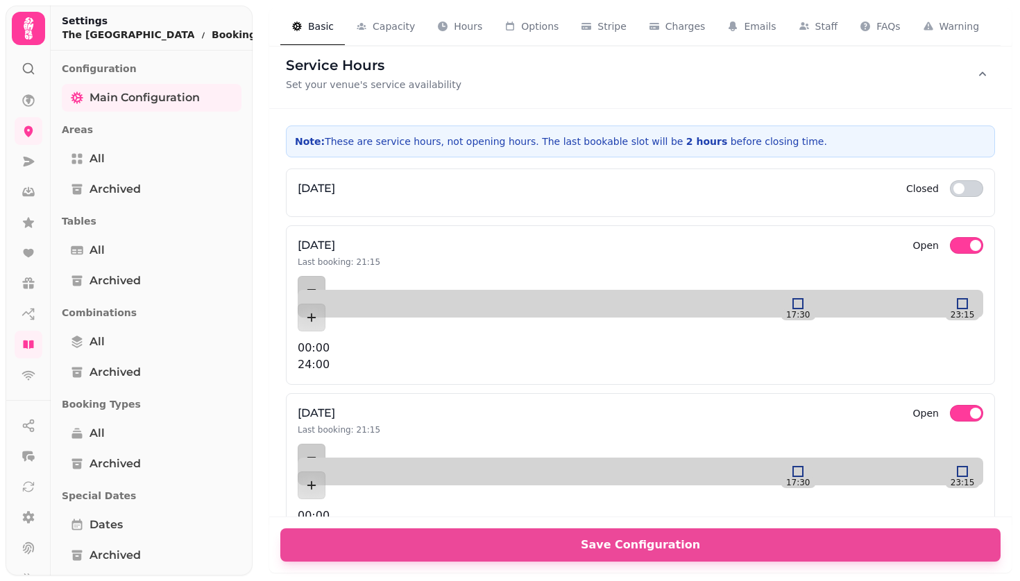
scroll to position [856, 0]
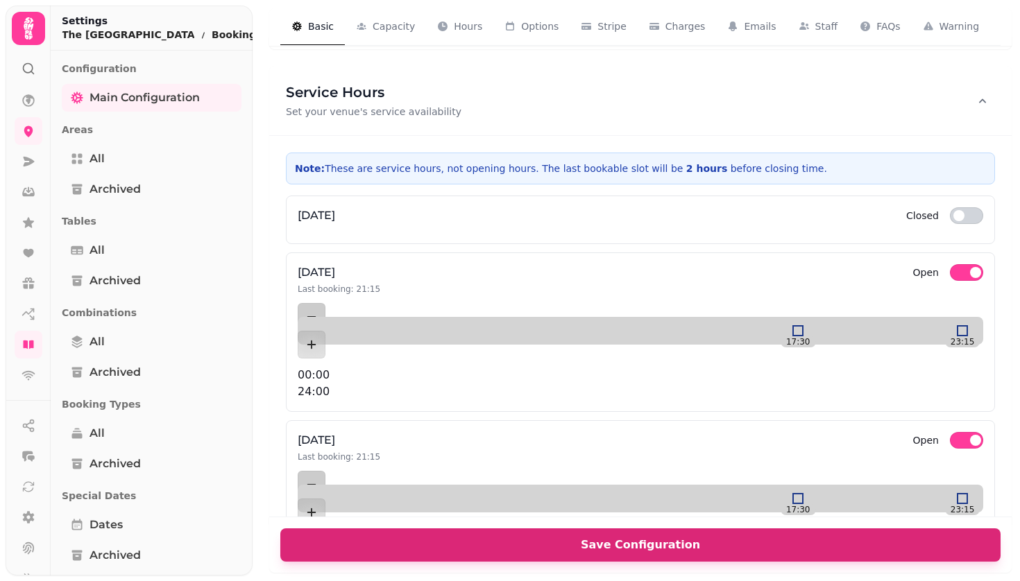
click at [613, 544] on span "Save Configuration" at bounding box center [640, 545] width 687 height 11
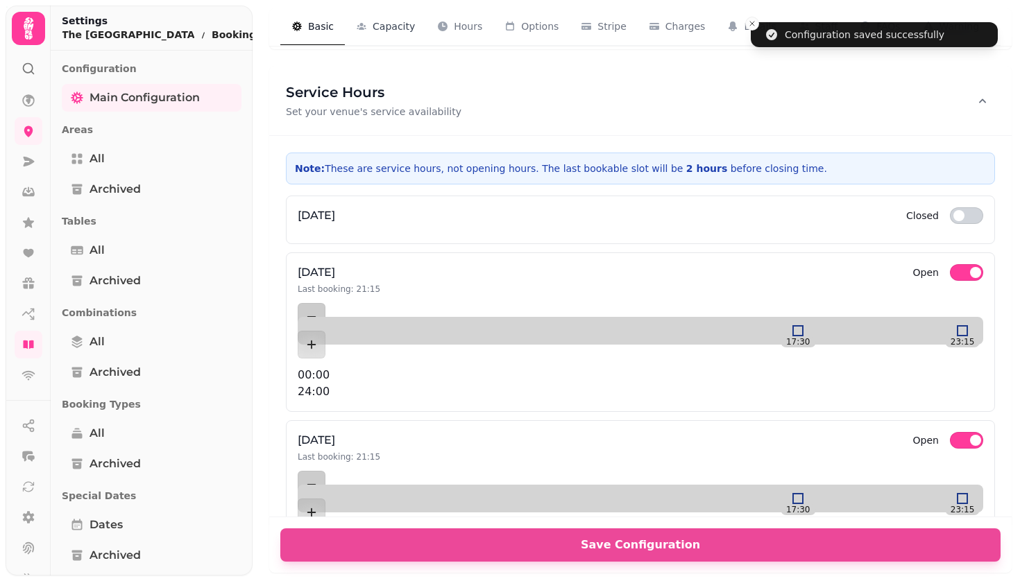
click at [386, 26] on span "Capacity" at bounding box center [394, 26] width 42 height 14
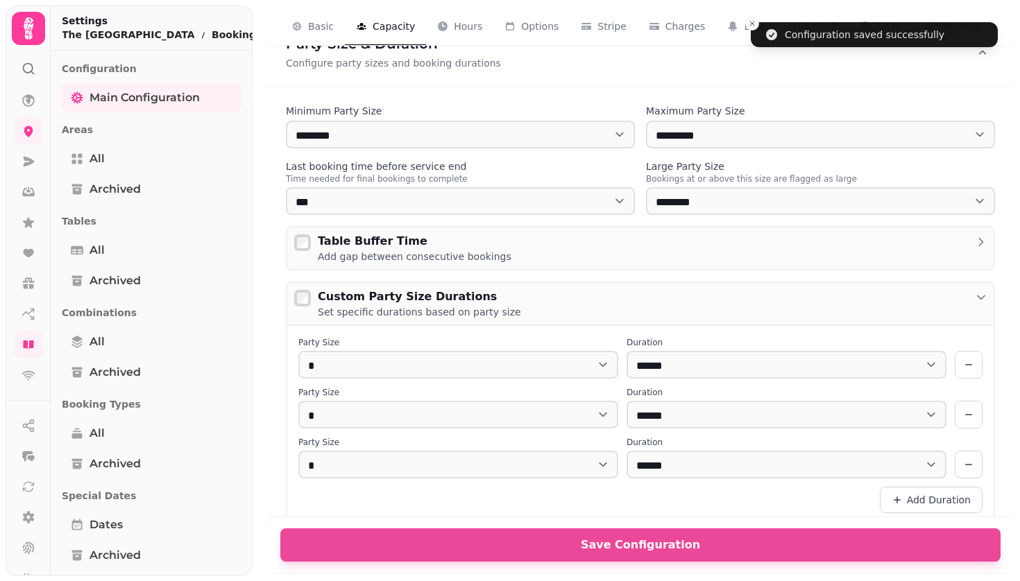
scroll to position [287, 0]
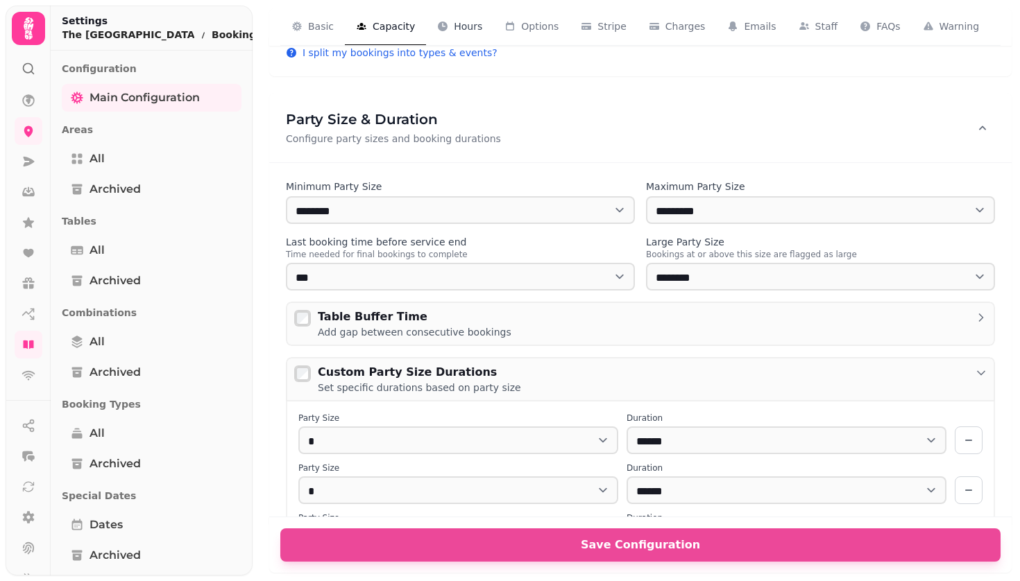
click at [466, 29] on span "Hours" at bounding box center [468, 26] width 28 height 14
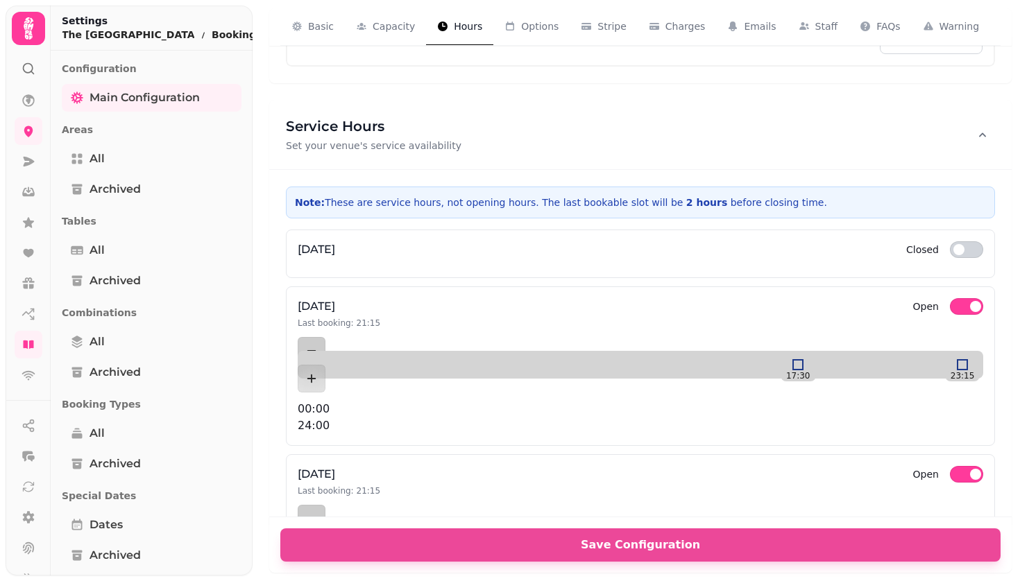
scroll to position [829, 0]
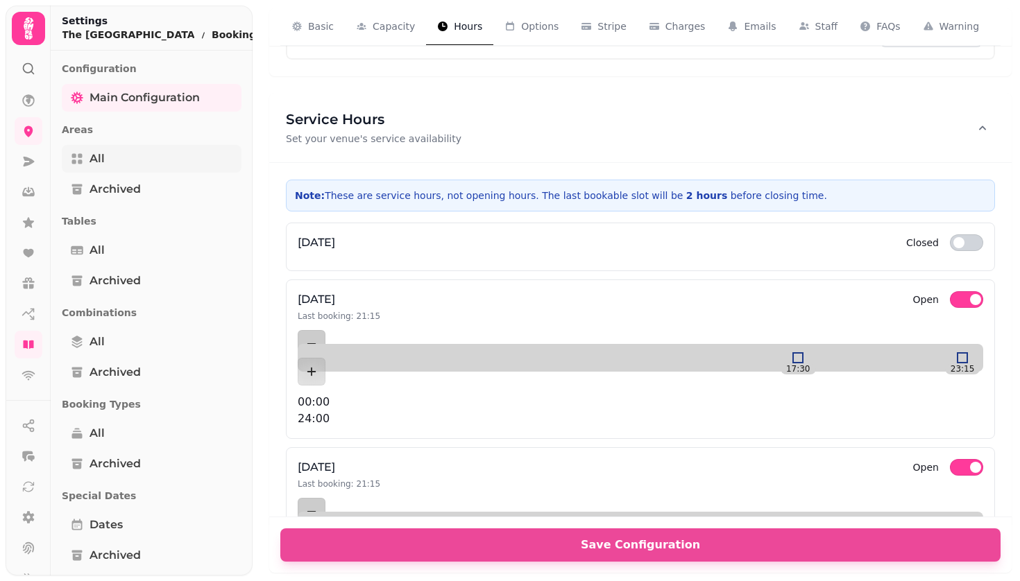
click at [125, 157] on link "All" at bounding box center [152, 159] width 180 height 28
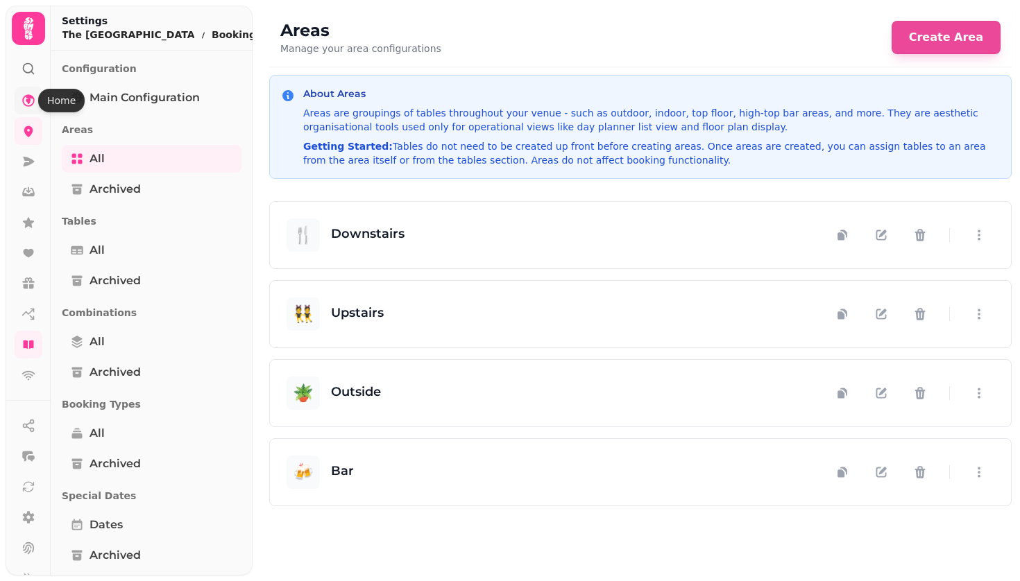
click at [31, 98] on icon at bounding box center [28, 100] width 12 height 12
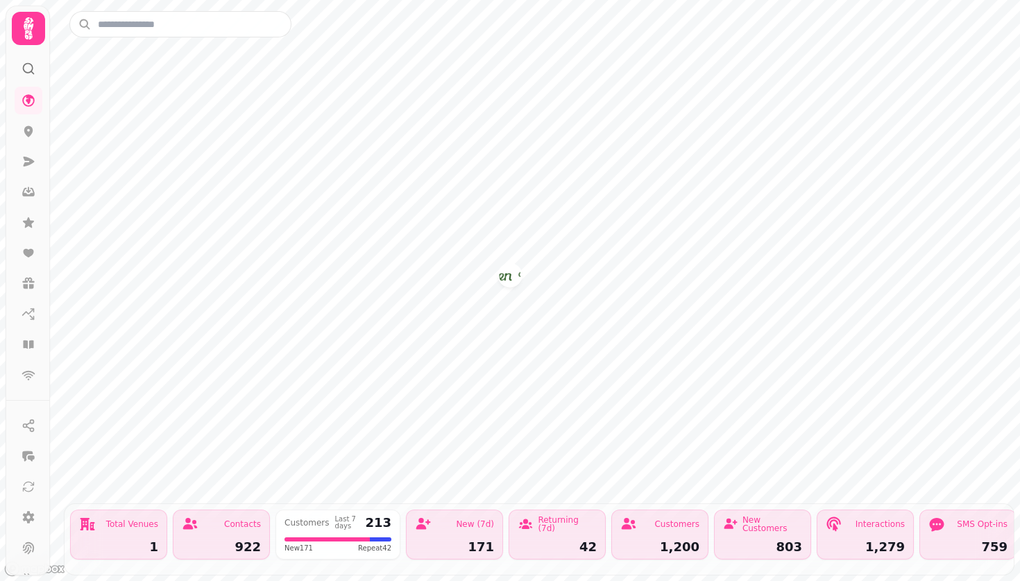
click at [207, 536] on div "Contacts 922" at bounding box center [221, 535] width 97 height 50
click at [623, 545] on div "1,200" at bounding box center [659, 547] width 79 height 12
click at [871, 540] on div "Interactions 1,279" at bounding box center [865, 535] width 97 height 50
click at [959, 536] on div "SMS Opt-ins 759" at bounding box center [967, 535] width 97 height 50
click at [862, 538] on div "Interactions 1,279" at bounding box center [865, 535] width 97 height 50
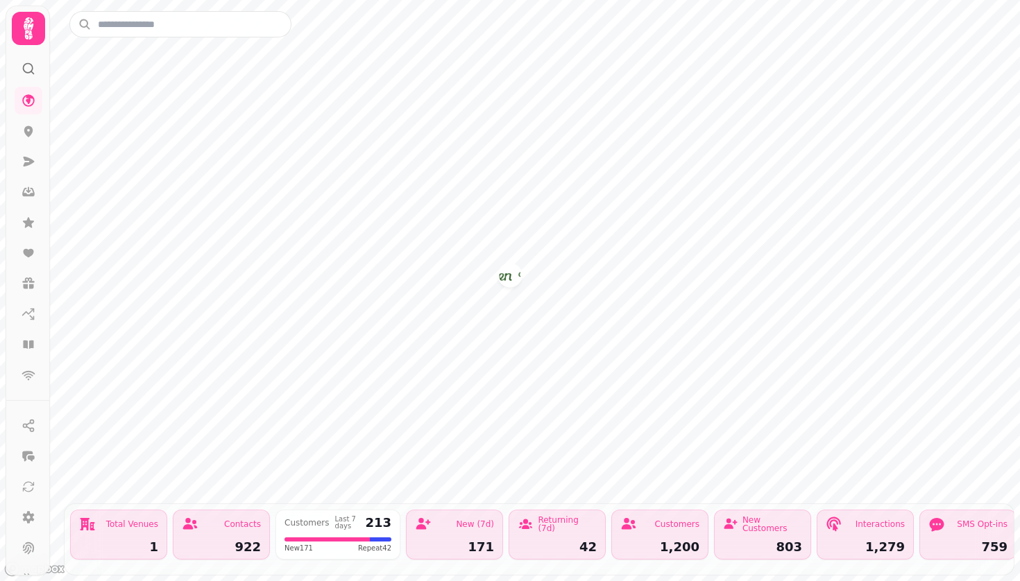
click at [771, 538] on div "New Customers 803" at bounding box center [762, 535] width 97 height 50
click at [643, 527] on div "Customers" at bounding box center [659, 524] width 79 height 17
click at [115, 539] on div "Total Venues 1" at bounding box center [118, 535] width 97 height 50
